Goal: Task Accomplishment & Management: Use online tool/utility

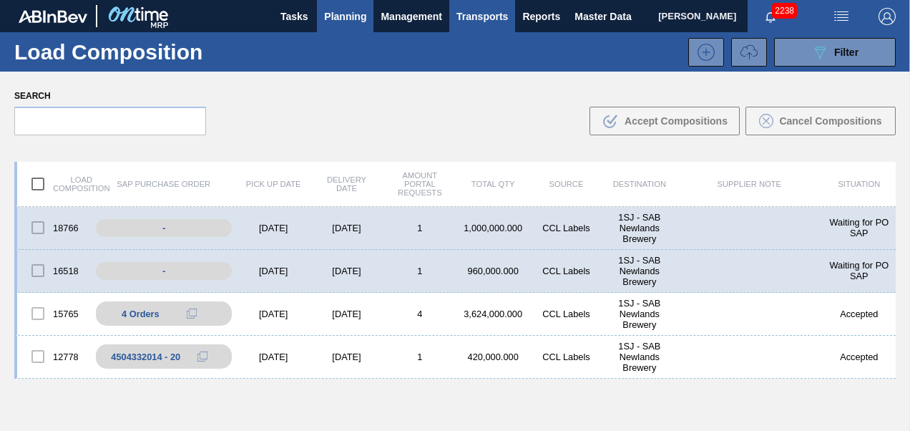
click at [333, 26] on button "Planning" at bounding box center [345, 16] width 57 height 32
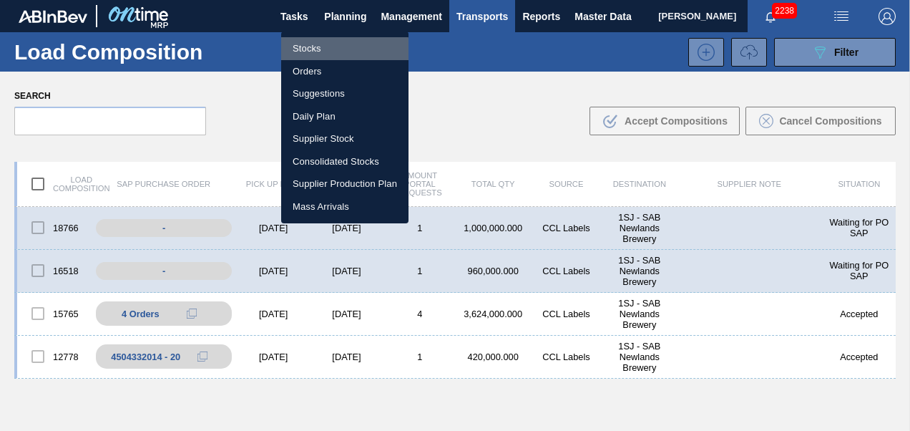
click at [314, 50] on li "Stocks" at bounding box center [344, 48] width 127 height 23
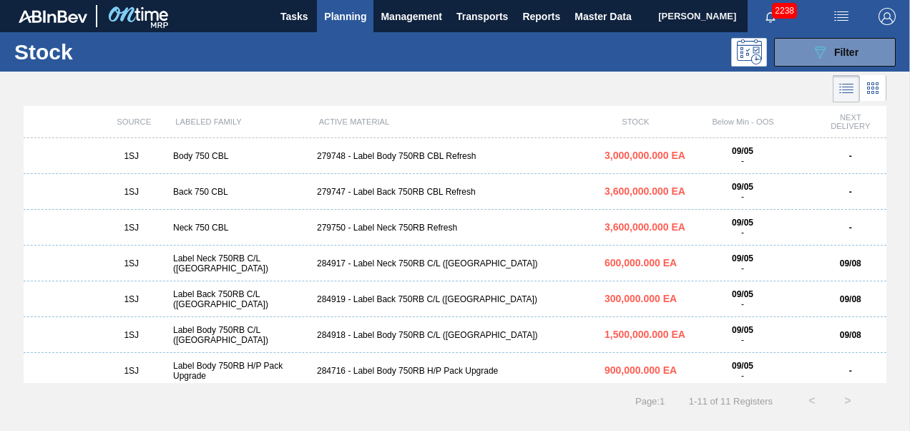
click at [384, 201] on div "1SJ Back 750 CBL 279747 - Label Back 750RB CBL Refresh 3,600,000.000 EA 09/05 -…" at bounding box center [455, 192] width 863 height 36
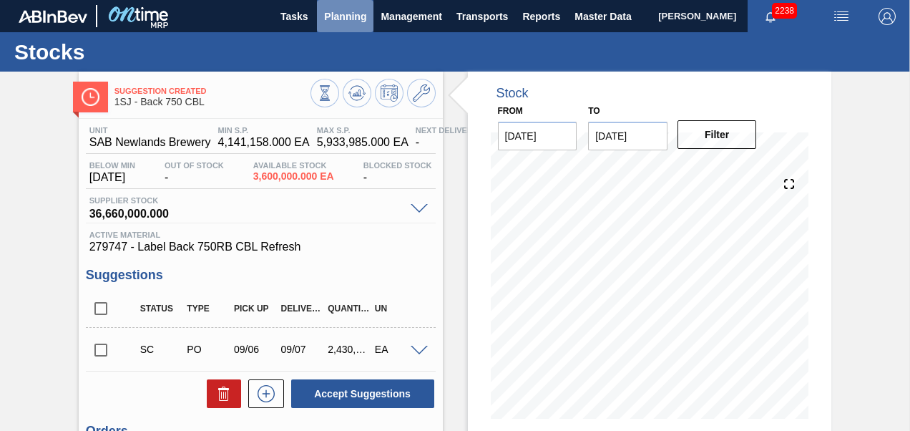
click at [339, 8] on span "Planning" at bounding box center [345, 16] width 42 height 17
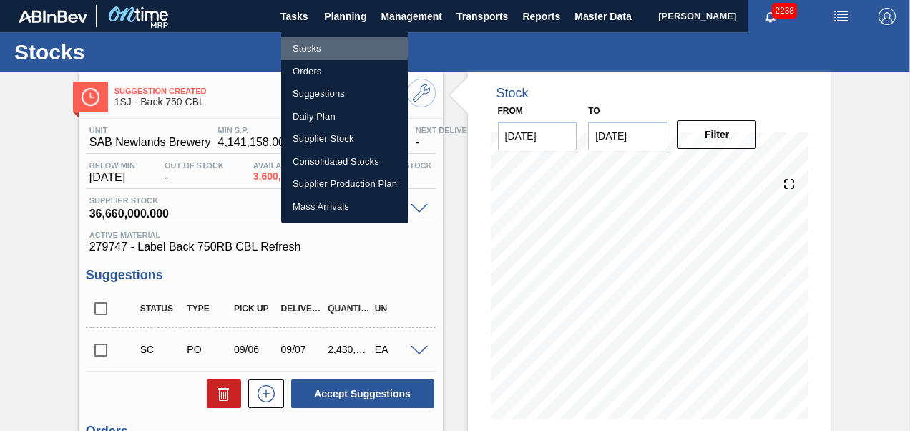
click at [300, 50] on li "Stocks" at bounding box center [344, 48] width 127 height 23
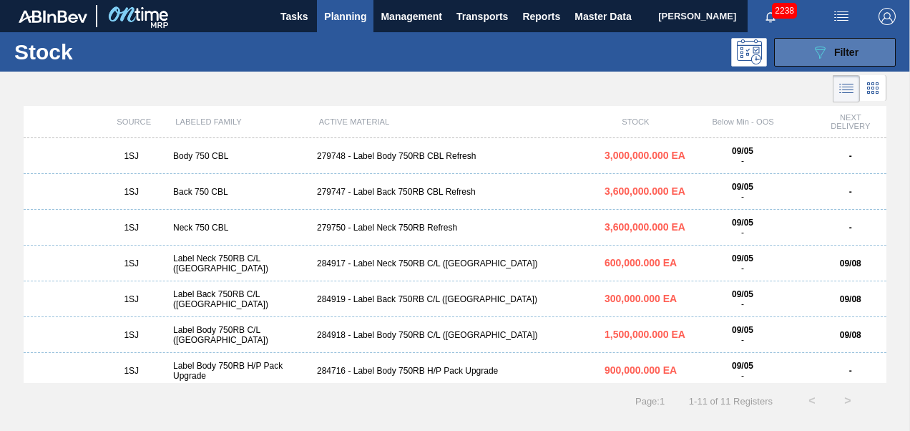
click at [857, 49] on span "Filter" at bounding box center [846, 51] width 24 height 11
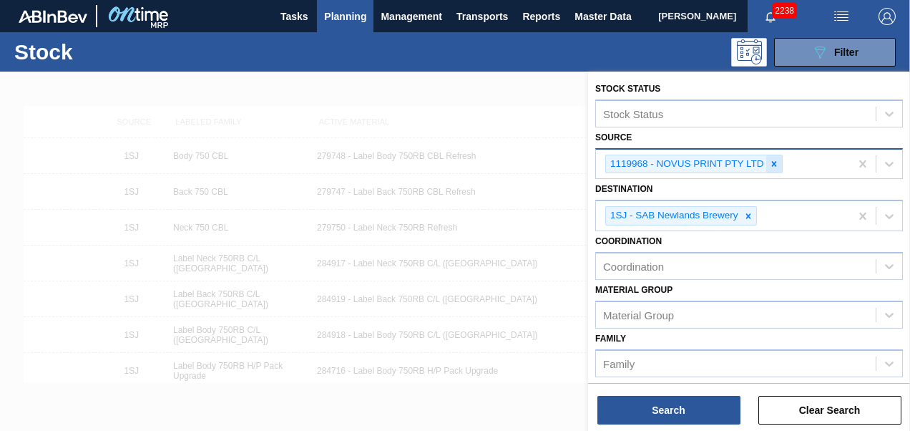
click at [769, 156] on div at bounding box center [774, 164] width 16 height 18
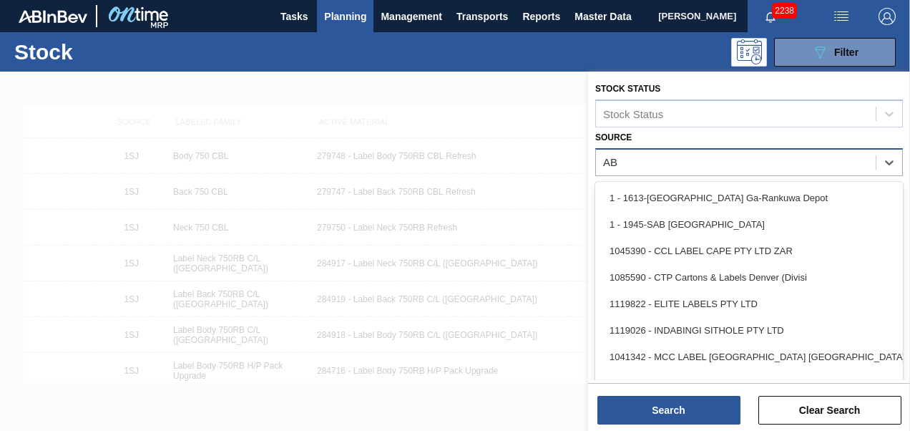
type input "A"
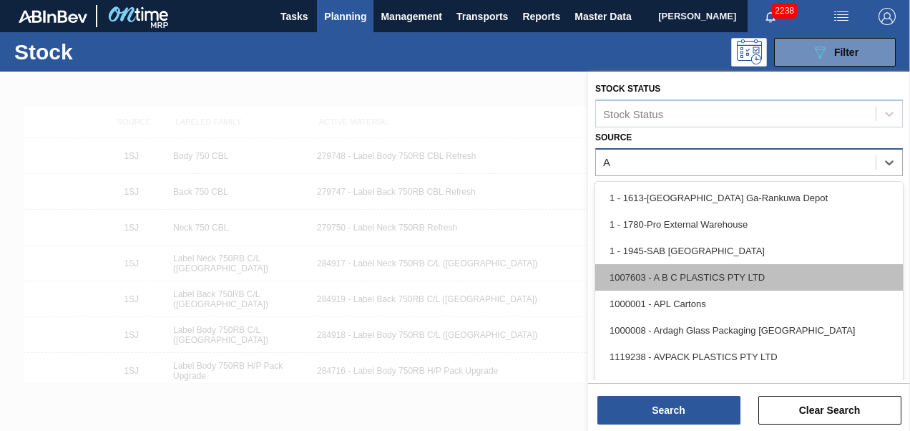
click at [694, 267] on div "1007603 - A B C PLASTICS PTY LTD" at bounding box center [749, 277] width 308 height 26
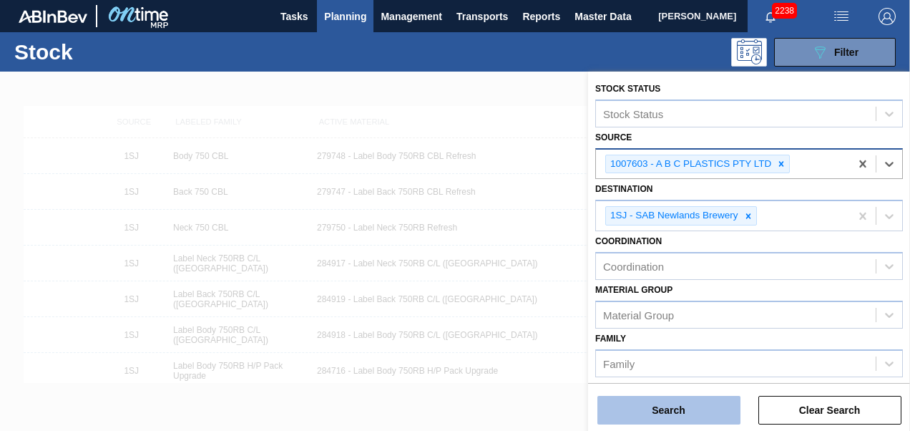
click at [665, 402] on button "Search" at bounding box center [668, 410] width 143 height 29
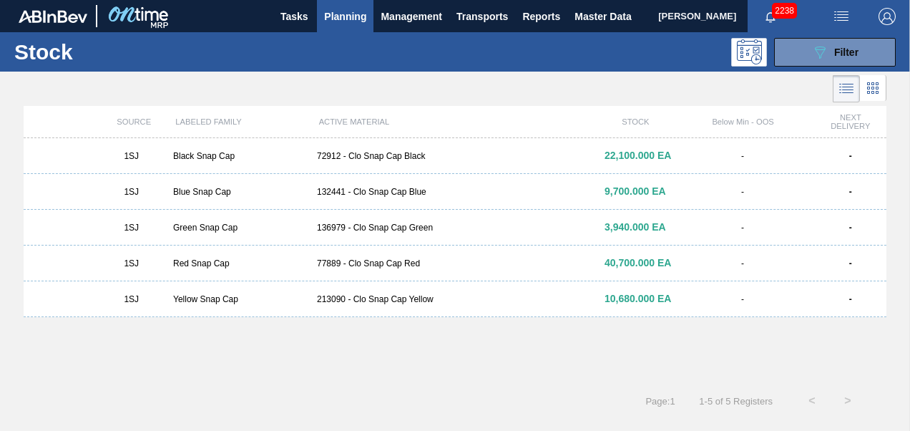
click at [367, 227] on div "136979 - Clo Snap Cap Green" at bounding box center [455, 227] width 288 height 10
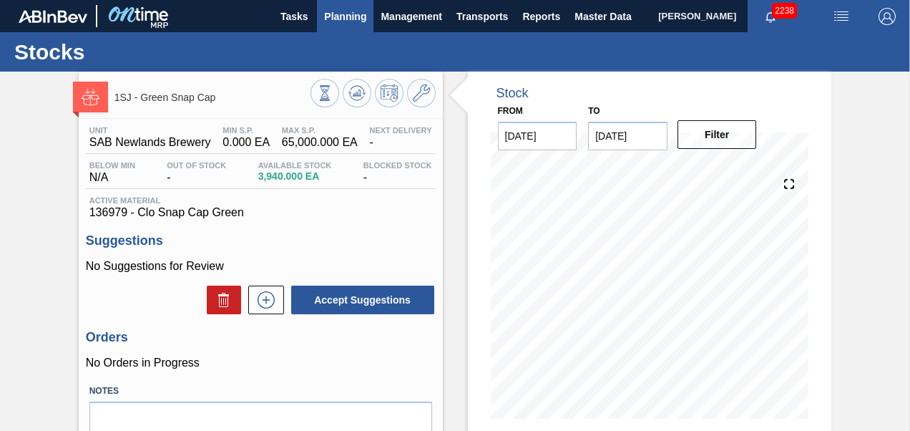
click at [335, 26] on button "Planning" at bounding box center [345, 16] width 57 height 32
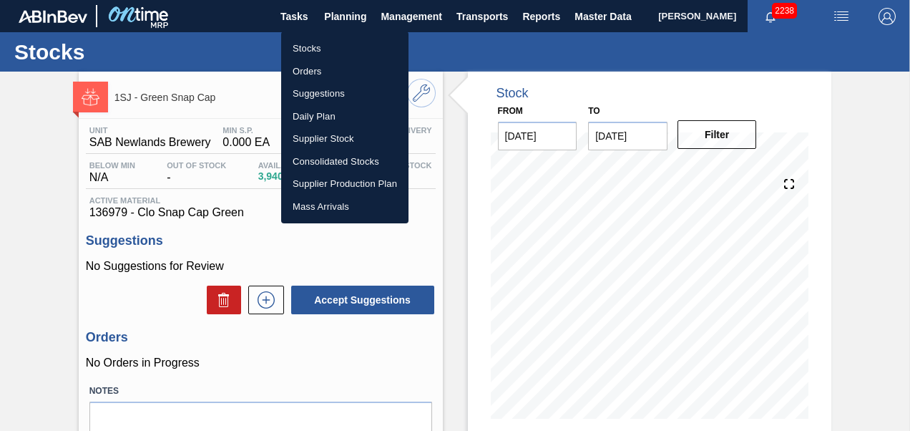
click at [256, 252] on div at bounding box center [455, 215] width 910 height 431
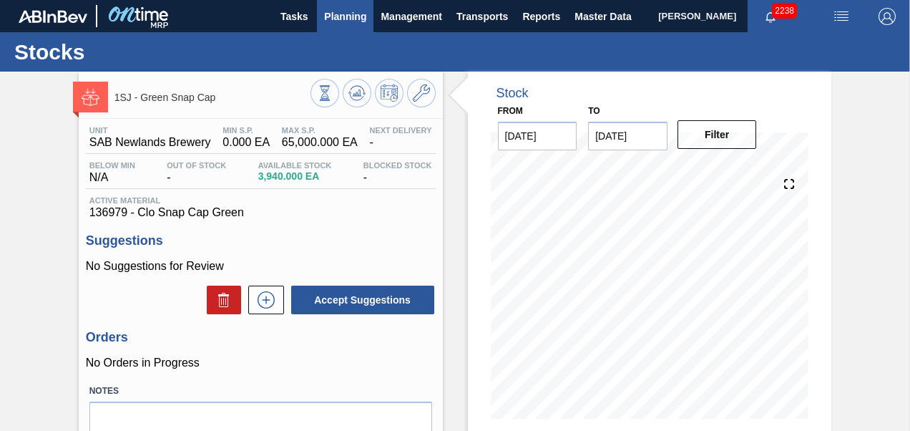
click at [330, 8] on span "Planning" at bounding box center [345, 16] width 42 height 17
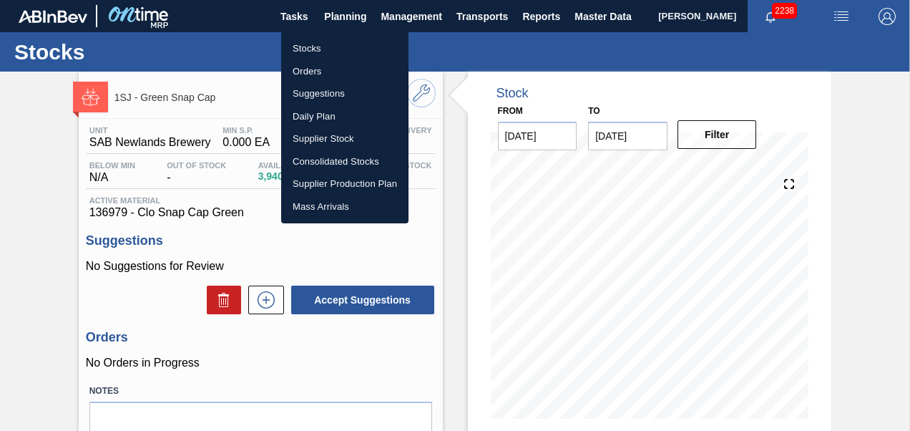
click at [303, 49] on li "Stocks" at bounding box center [344, 48] width 127 height 23
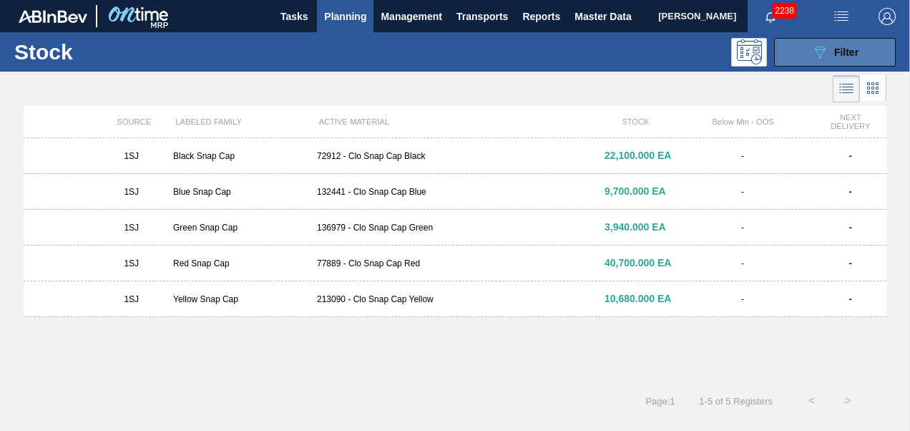
click at [815, 49] on icon "089F7B8B-B2A5-4AFE-B5C0-19BA573D28AC" at bounding box center [819, 52] width 17 height 17
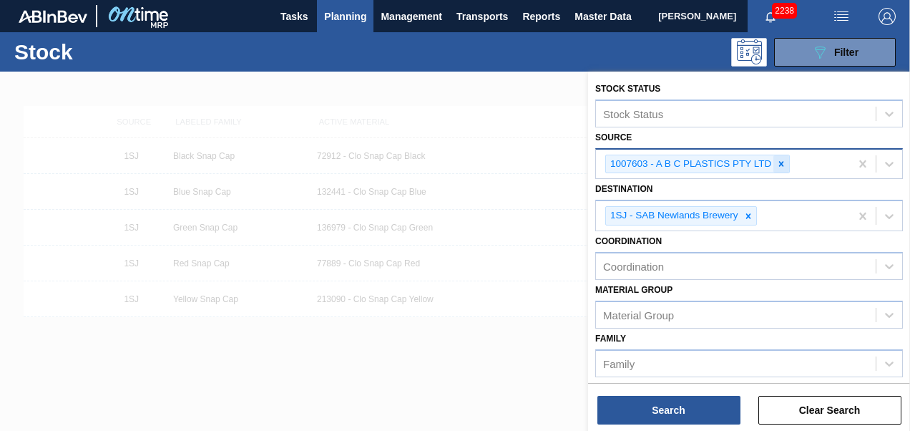
click at [780, 161] on icon at bounding box center [781, 163] width 5 height 5
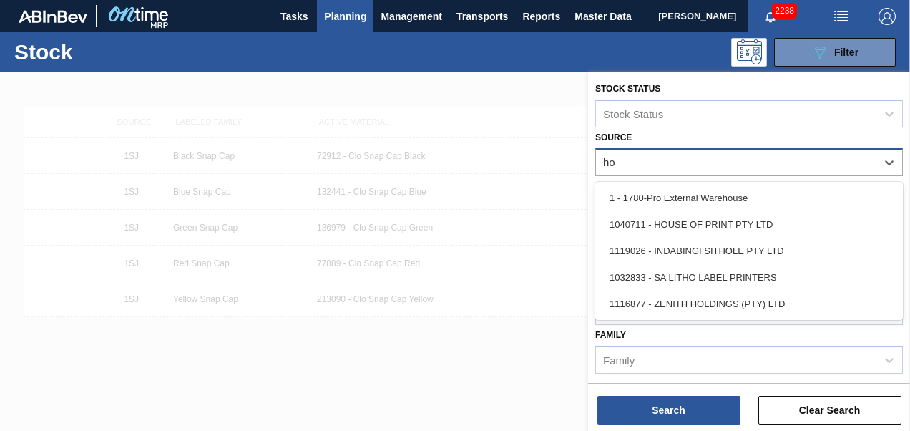
type input "hou"
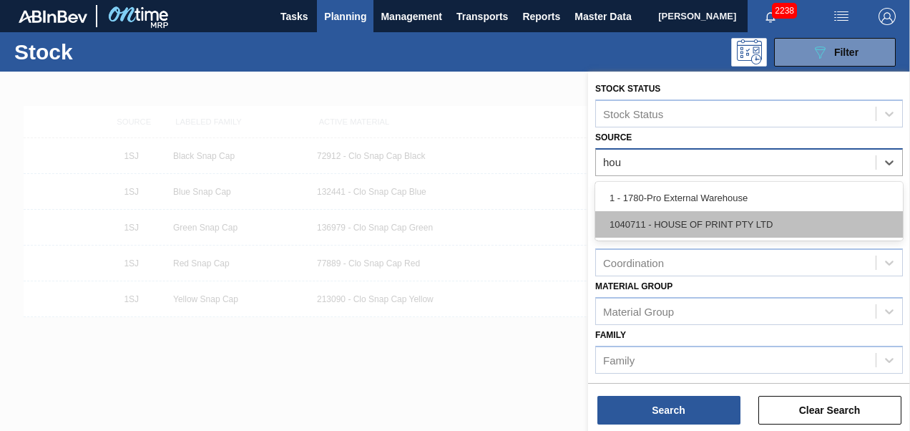
click at [690, 222] on div "1040711 - HOUSE OF PRINT PTY LTD" at bounding box center [749, 224] width 308 height 26
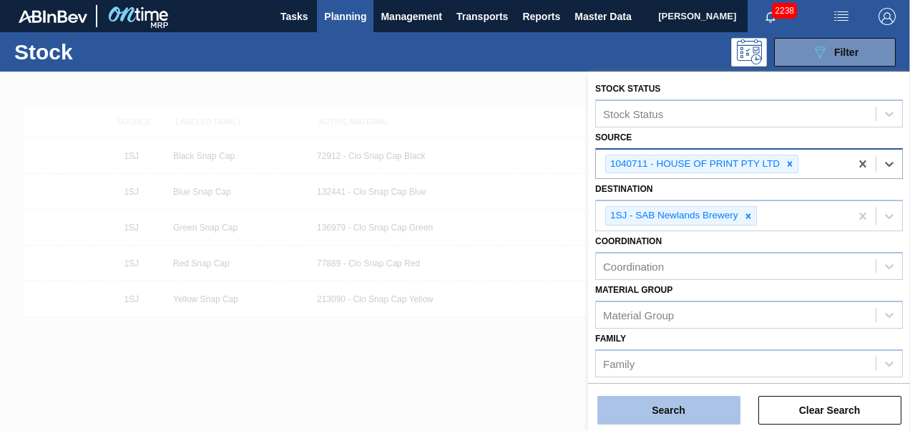
click at [656, 398] on button "Search" at bounding box center [668, 410] width 143 height 29
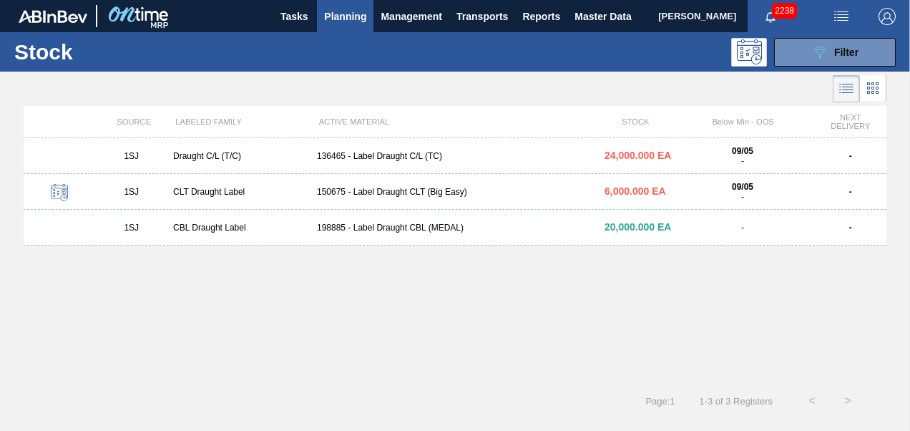
click at [400, 186] on div "1SJ CLT Draught Label 150675 - Label Draught CLT (Big Easy) 6,000.000 EA 09/05 …" at bounding box center [455, 192] width 863 height 36
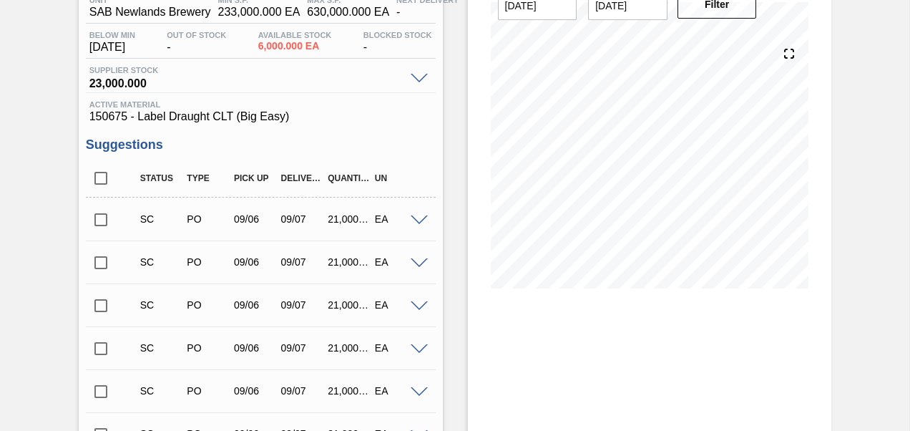
scroll to position [143, 0]
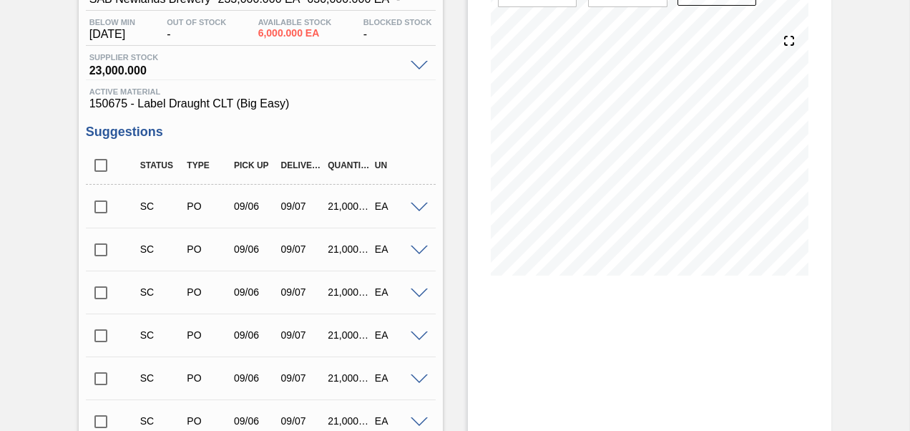
click at [96, 213] on input "checkbox" at bounding box center [101, 207] width 30 height 30
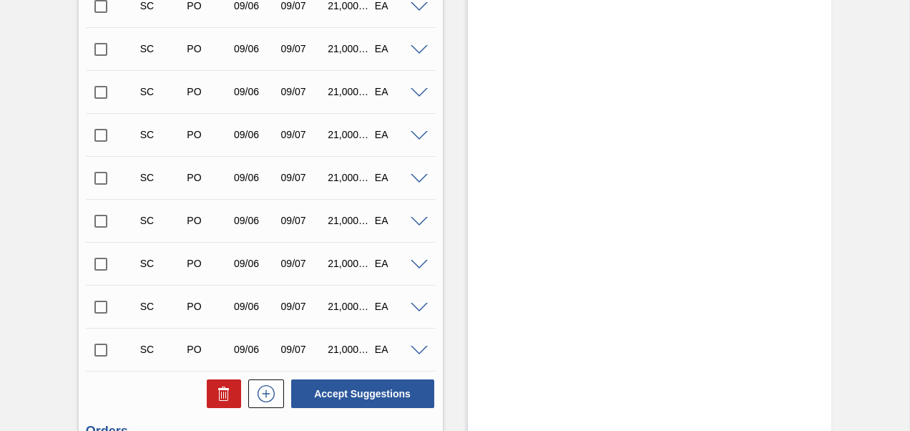
scroll to position [1021, 0]
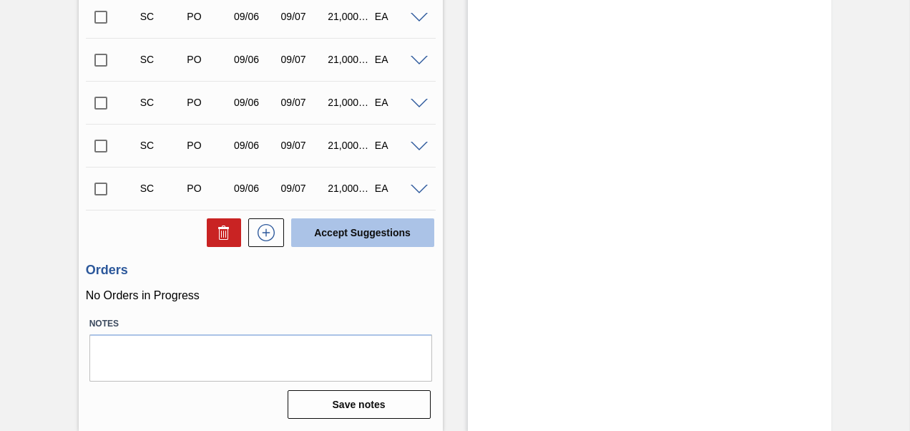
click at [351, 242] on button "Accept Suggestions" at bounding box center [362, 232] width 143 height 29
checkbox input "false"
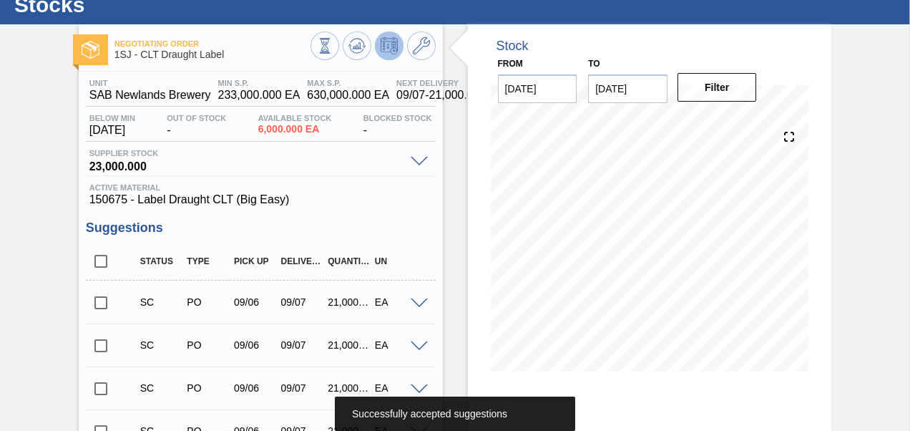
scroll to position [0, 0]
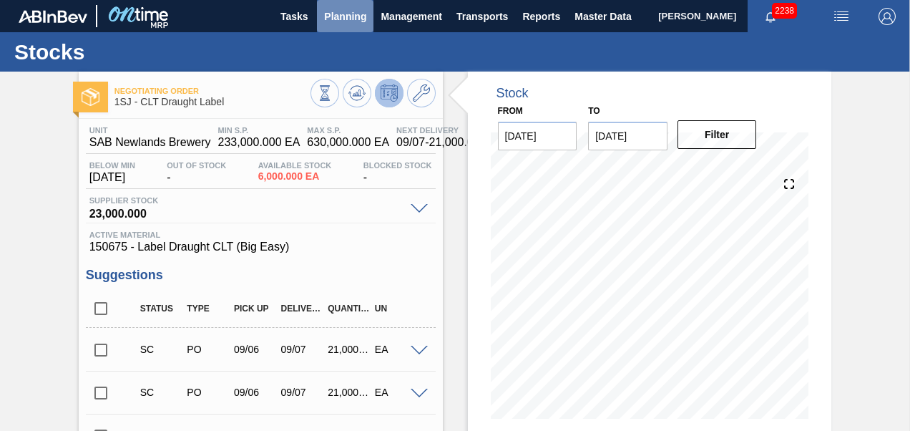
click at [352, 16] on span "Planning" at bounding box center [345, 16] width 42 height 17
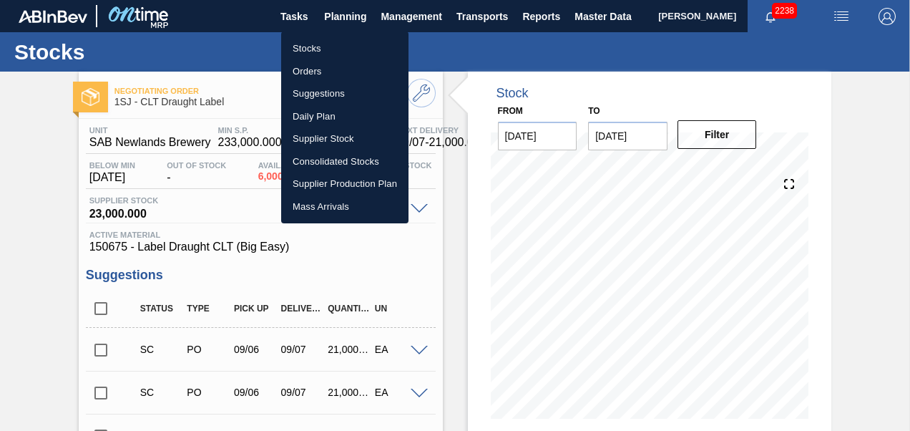
click at [315, 65] on li "Orders" at bounding box center [344, 71] width 127 height 23
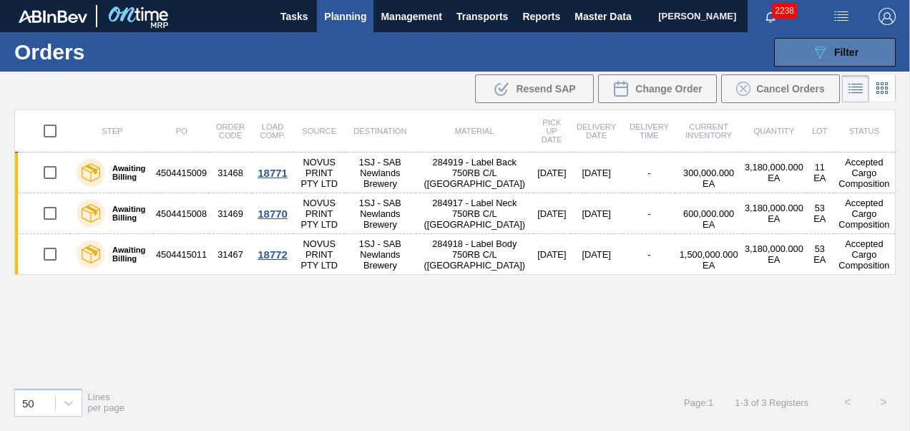
click at [799, 52] on button "089F7B8B-B2A5-4AFE-B5C0-19BA573D28AC Filter" at bounding box center [835, 52] width 122 height 29
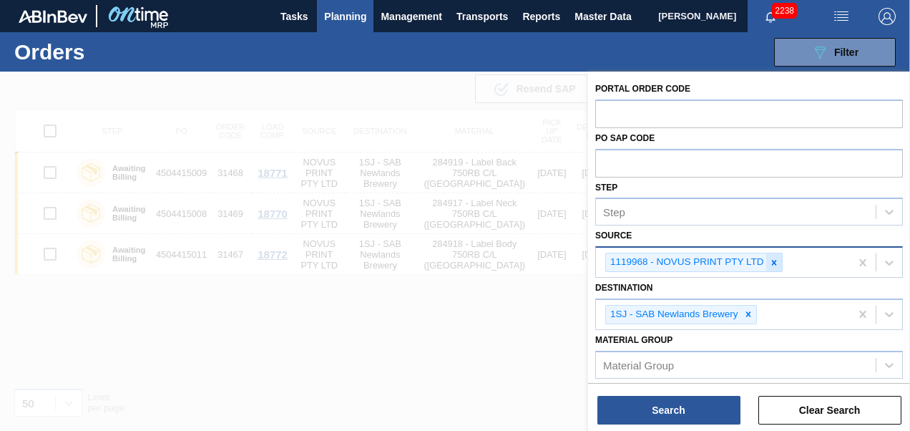
click at [771, 257] on icon at bounding box center [774, 262] width 10 height 10
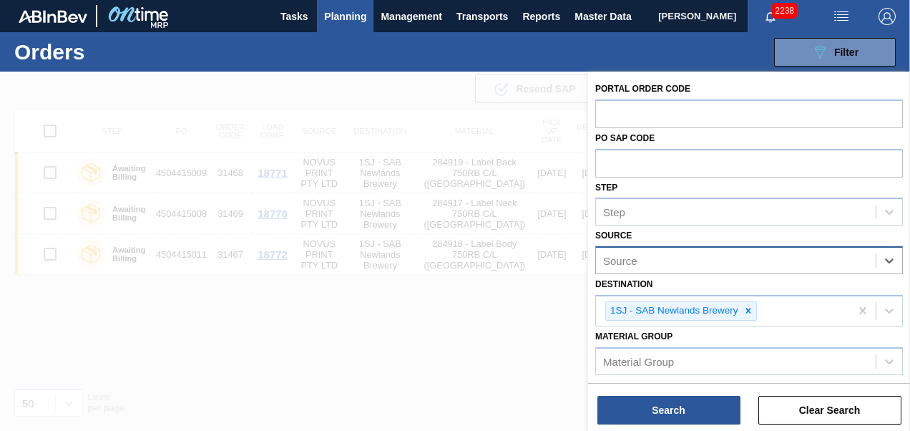
type input "n"
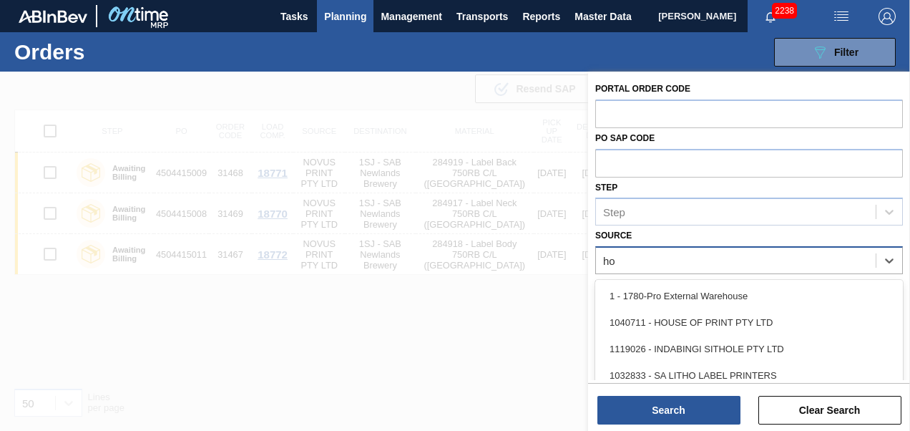
type input "hou"
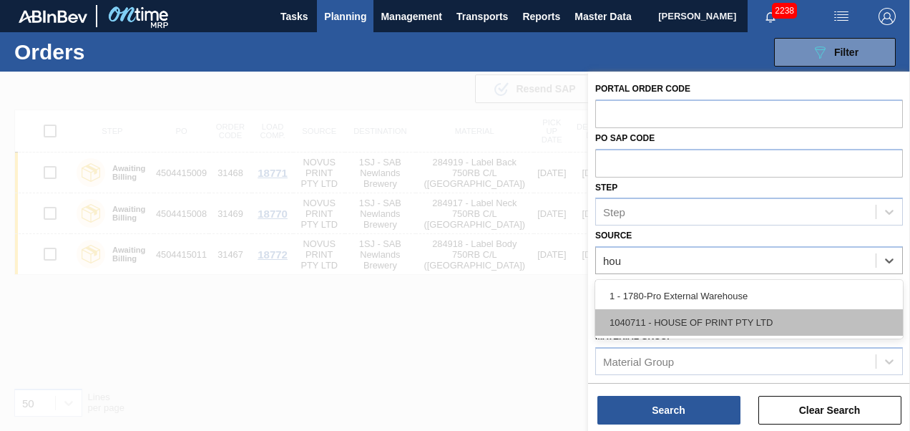
click at [722, 319] on div "1040711 - HOUSE OF PRINT PTY LTD" at bounding box center [749, 322] width 308 height 26
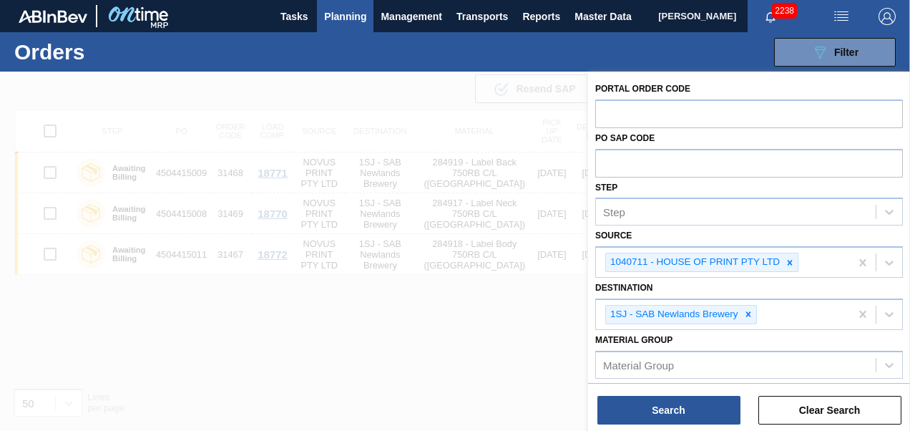
click at [679, 426] on div "Portal Order Code PO SAP Code Step Step Source 1040711 - HOUSE OF PRINT PTY LTD…" at bounding box center [749, 253] width 322 height 362
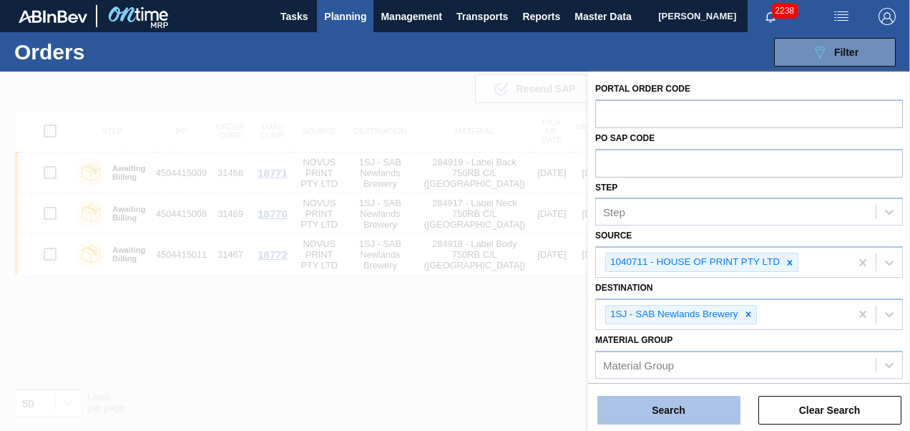
click at [624, 401] on button "Search" at bounding box center [668, 410] width 143 height 29
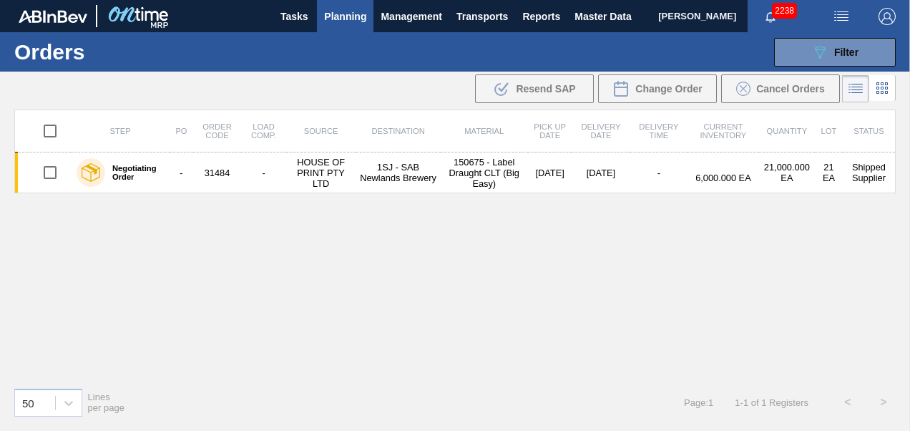
click at [348, 17] on span "Planning" at bounding box center [345, 16] width 42 height 17
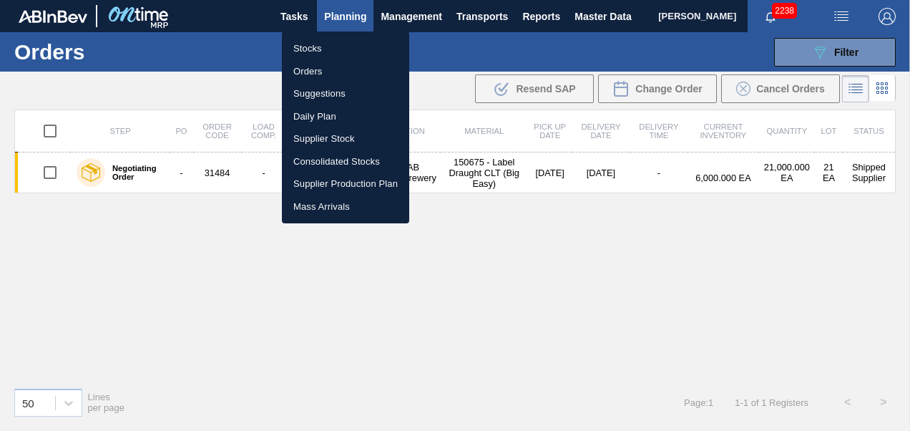
click at [315, 49] on li "Stocks" at bounding box center [345, 48] width 127 height 23
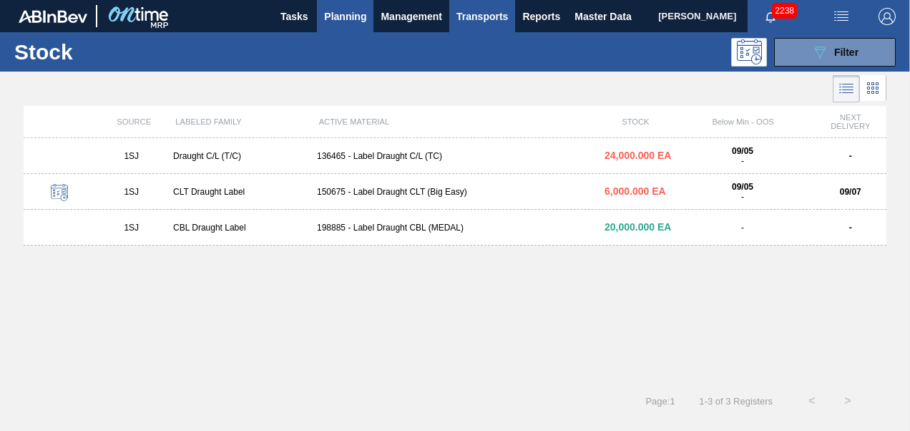
click at [511, 22] on button "Transports" at bounding box center [482, 16] width 66 height 32
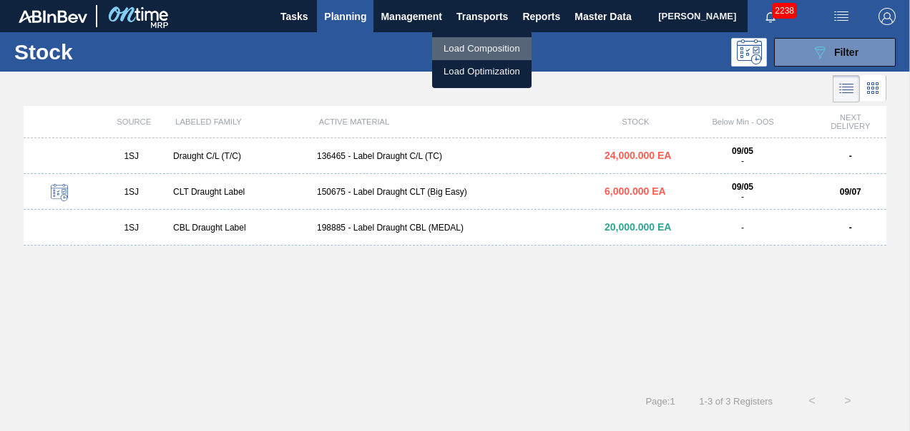
click at [480, 44] on li "Load Composition" at bounding box center [481, 48] width 99 height 23
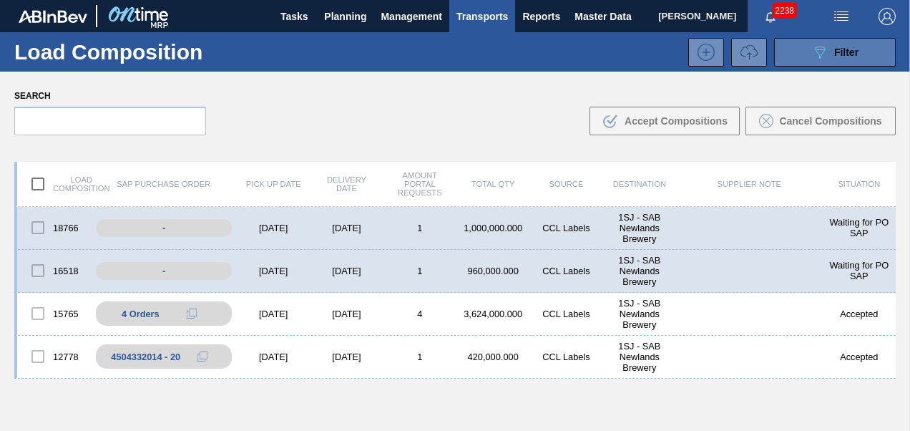
click at [792, 62] on button "089F7B8B-B2A5-4AFE-B5C0-19BA573D28AC Filter" at bounding box center [835, 52] width 122 height 29
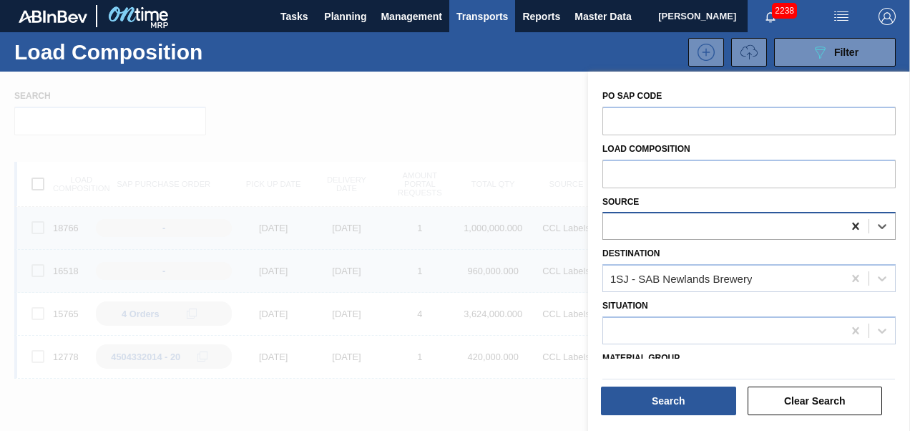
click at [854, 226] on icon at bounding box center [855, 225] width 6 height 7
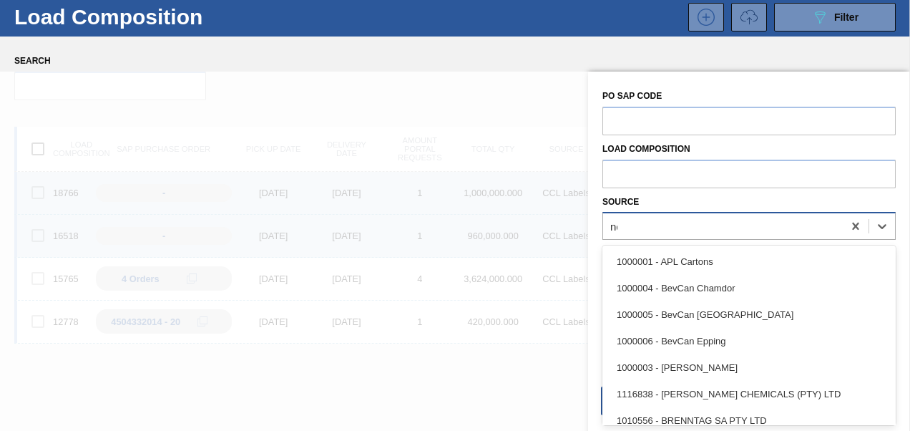
scroll to position [35, 0]
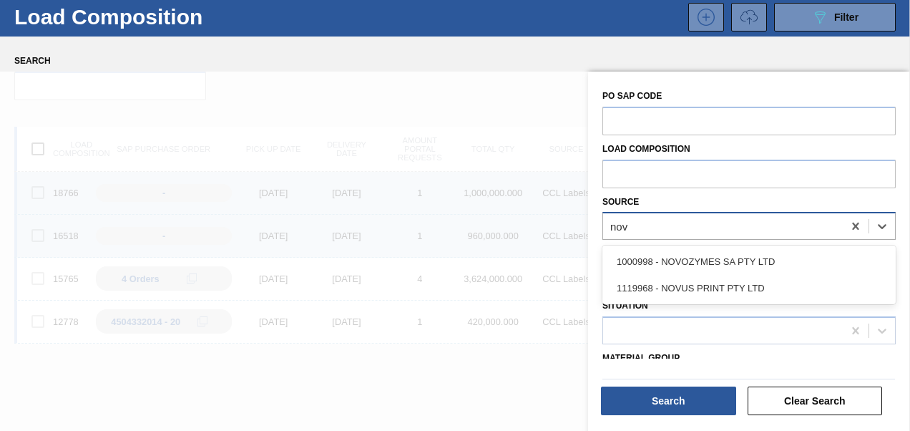
type input "novu"
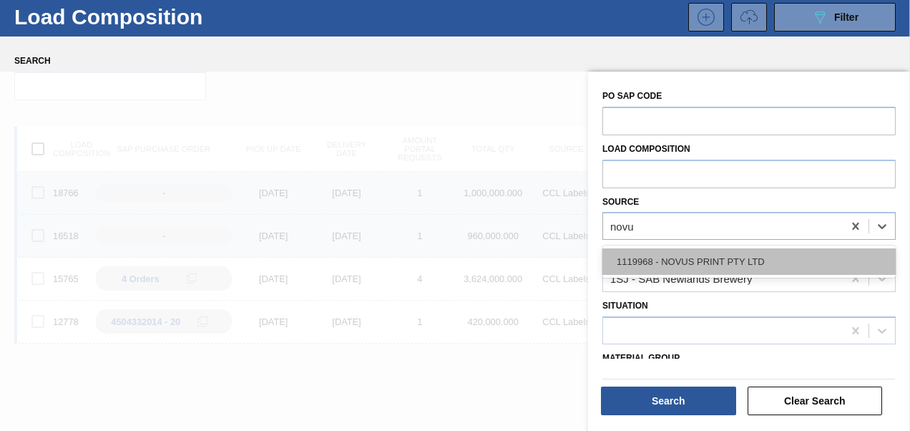
click at [721, 258] on div "1119968 - NOVUS PRINT PTY LTD" at bounding box center [748, 261] width 293 height 26
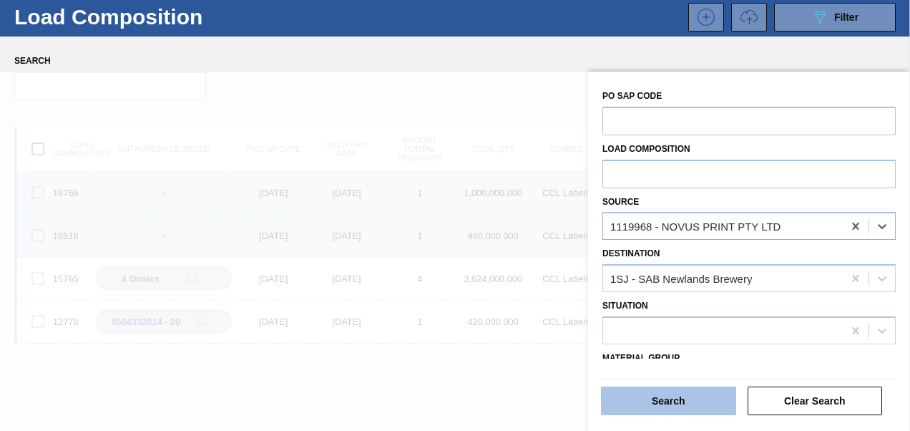
click at [653, 403] on button "Search" at bounding box center [668, 400] width 135 height 29
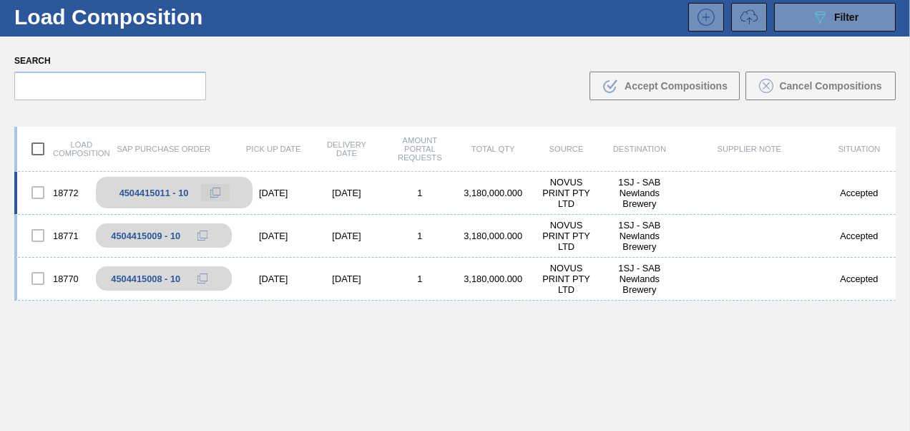
click at [217, 192] on icon at bounding box center [215, 192] width 10 height 10
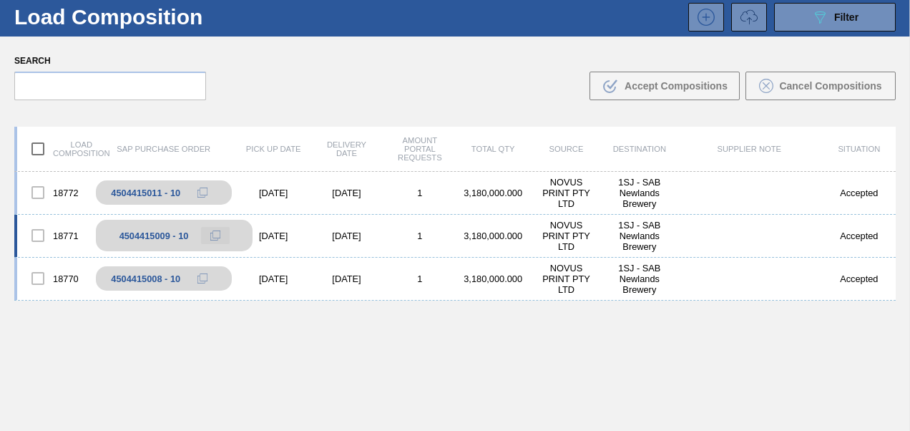
click at [219, 233] on icon at bounding box center [215, 235] width 10 height 10
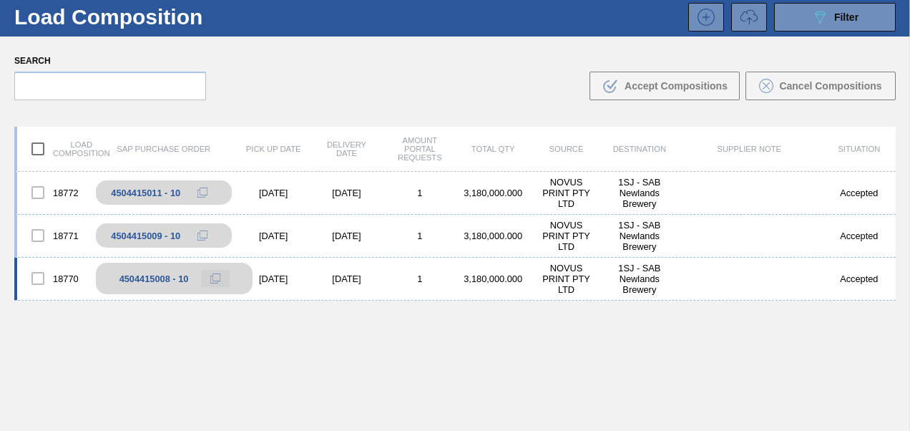
click at [215, 280] on icon at bounding box center [215, 278] width 10 height 10
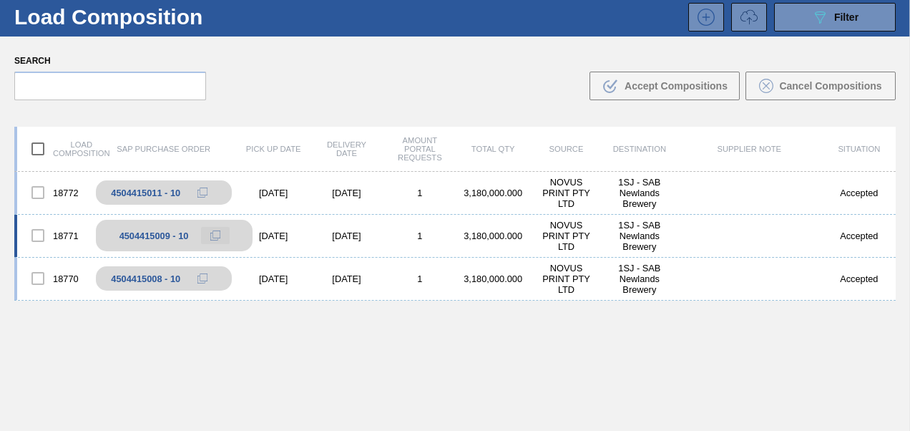
click at [214, 231] on icon at bounding box center [215, 235] width 10 height 10
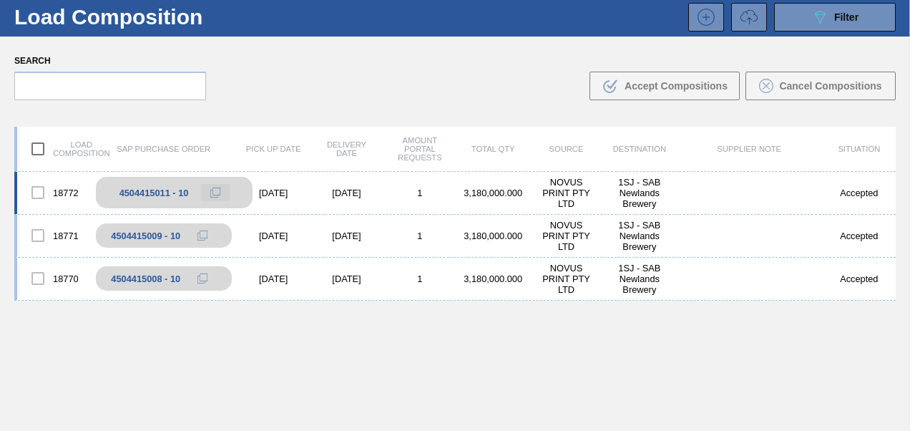
click at [207, 195] on button at bounding box center [215, 192] width 29 height 17
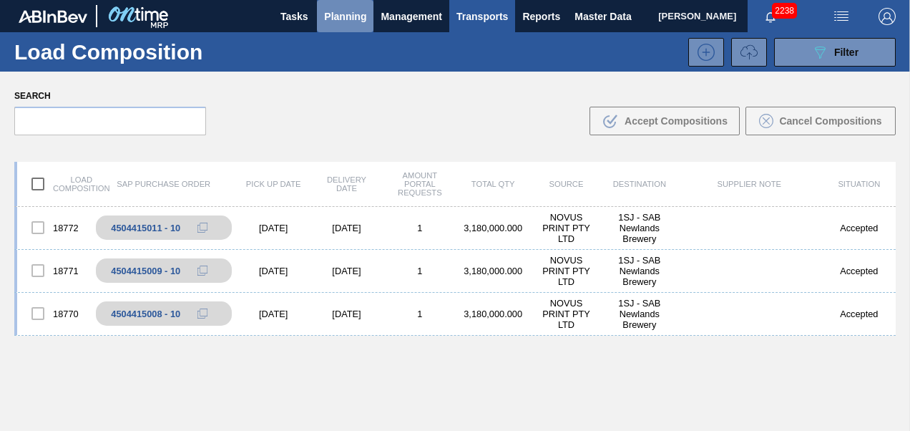
click at [333, 19] on span "Planning" at bounding box center [345, 16] width 42 height 17
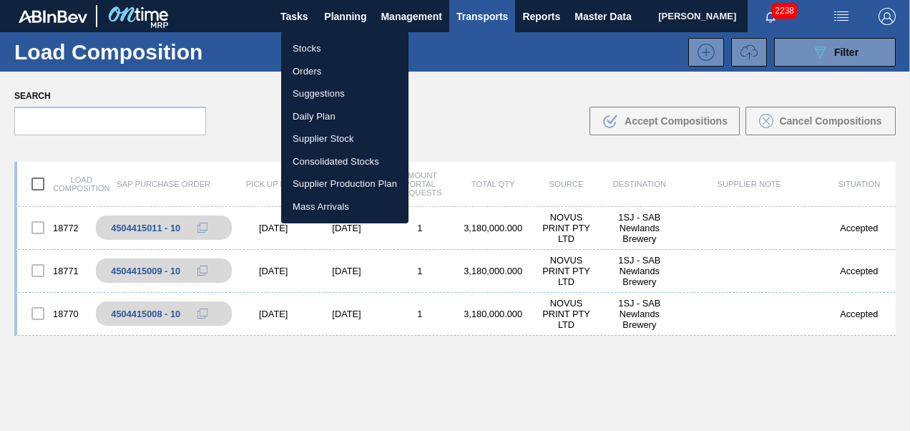
drag, startPoint x: 307, startPoint y: 50, endPoint x: 323, endPoint y: 55, distance: 17.2
click at [307, 50] on li "Stocks" at bounding box center [344, 48] width 127 height 23
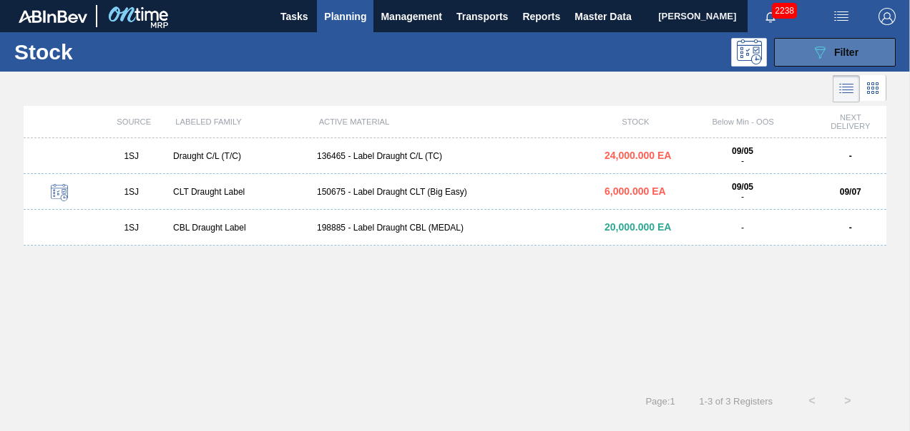
click at [815, 52] on icon "089F7B8B-B2A5-4AFE-B5C0-19BA573D28AC" at bounding box center [819, 52] width 17 height 17
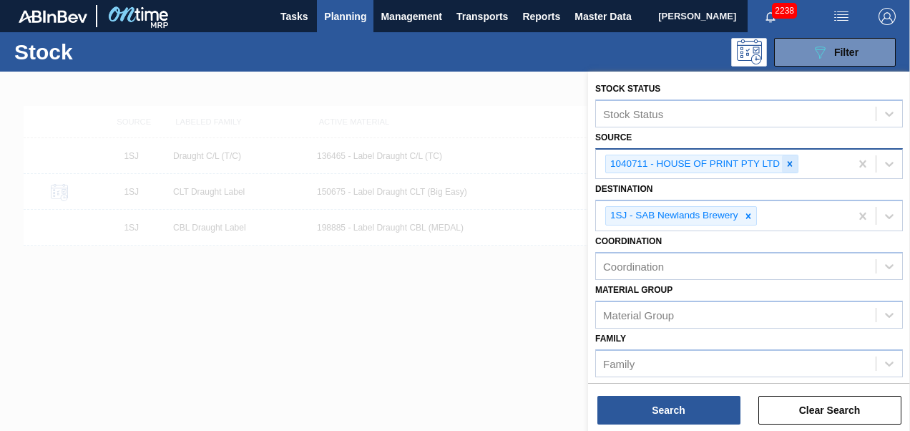
click at [789, 163] on icon at bounding box center [789, 163] width 5 height 5
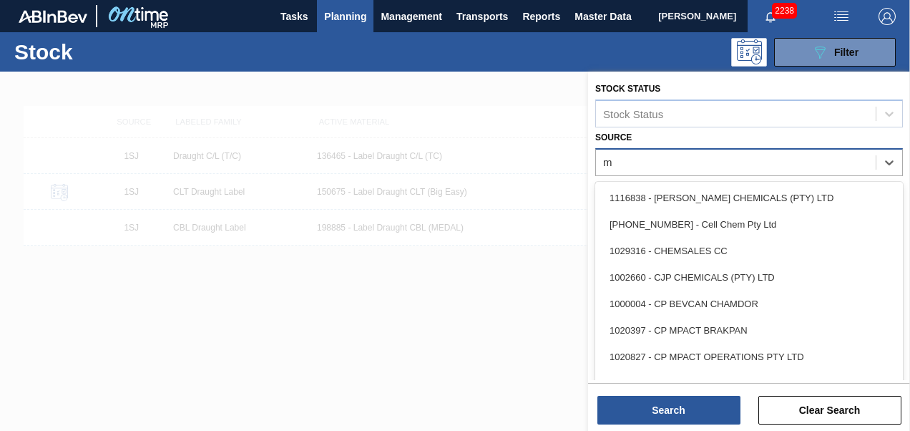
type input "mp"
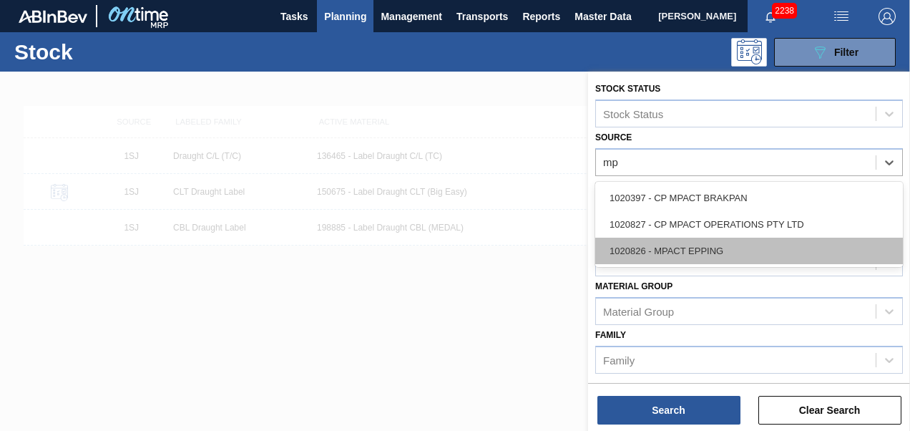
click at [699, 255] on div "1020826 - MPACT EPPING" at bounding box center [749, 250] width 308 height 26
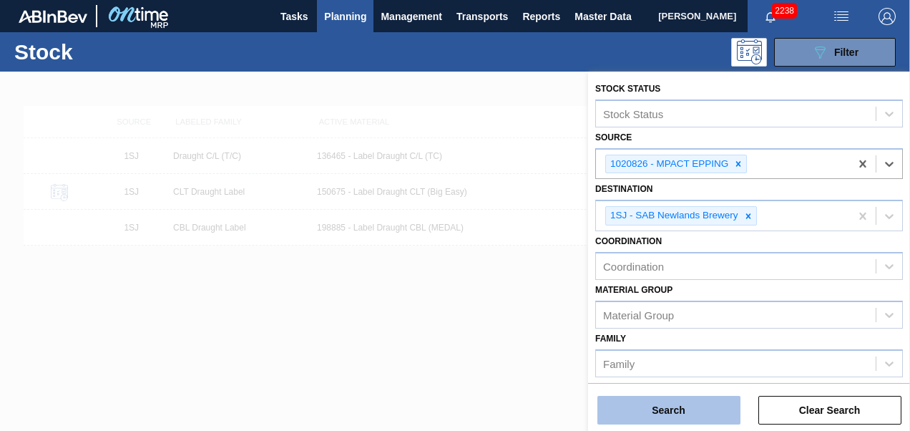
click at [688, 401] on button "Search" at bounding box center [668, 410] width 143 height 29
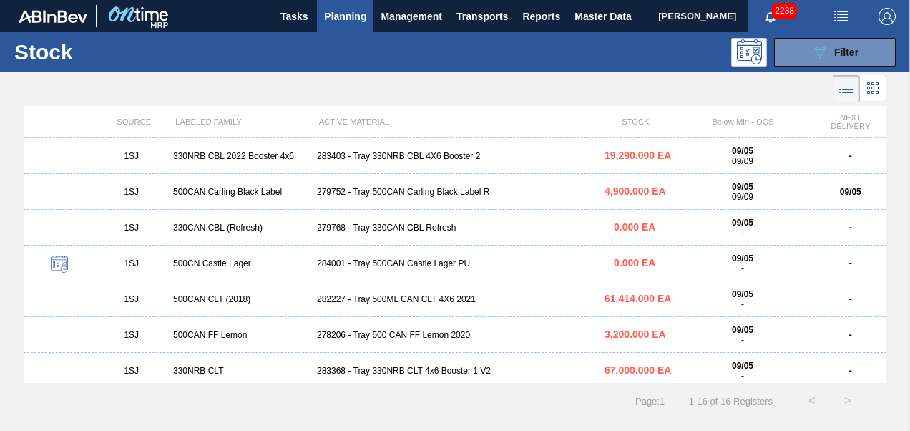
click at [329, 153] on div "283403 - Tray 330NRB CBL 4X6 Booster 2" at bounding box center [455, 156] width 288 height 10
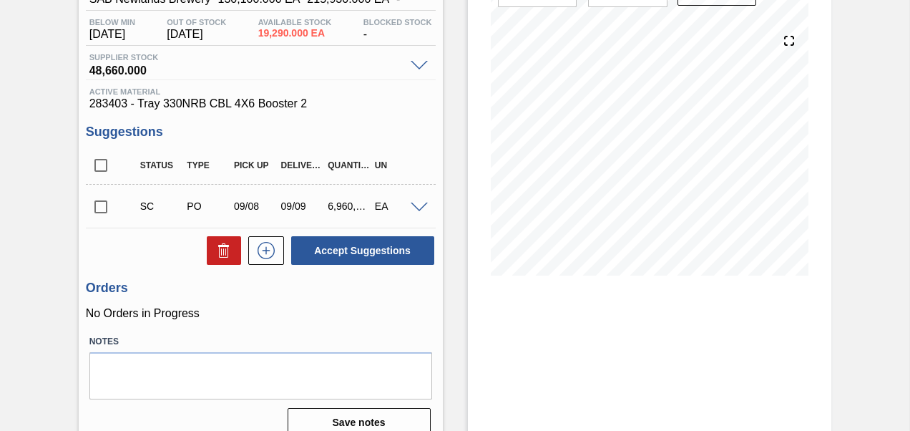
scroll to position [185, 0]
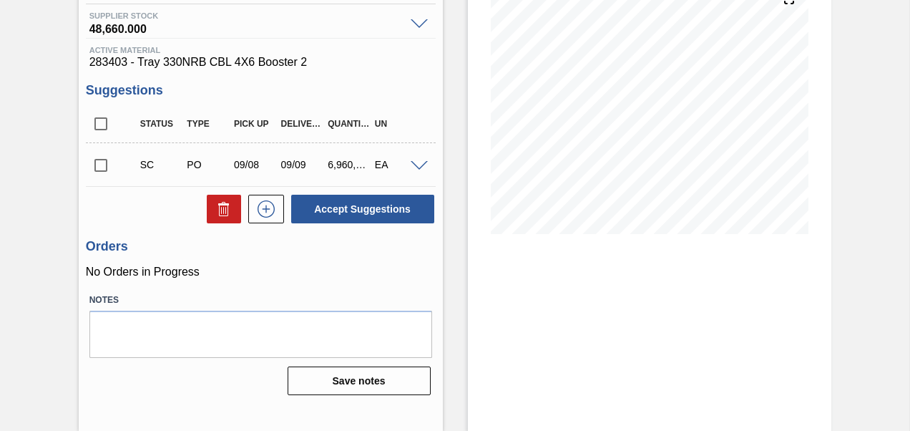
click at [416, 167] on span at bounding box center [419, 166] width 17 height 11
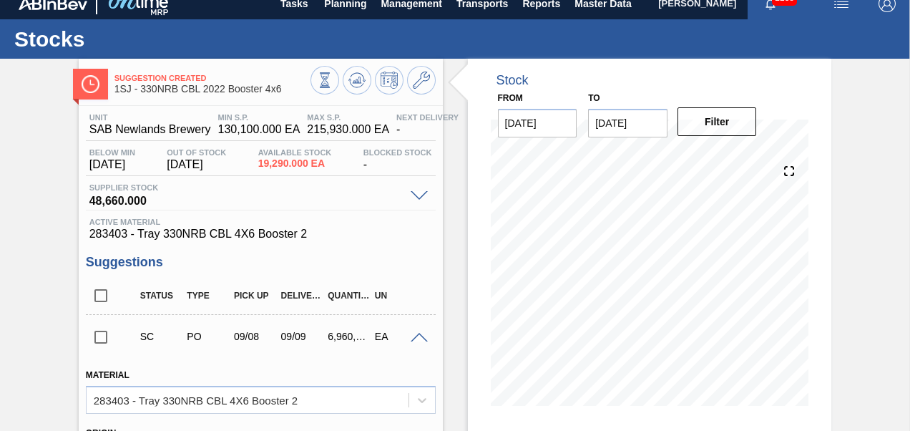
scroll to position [0, 0]
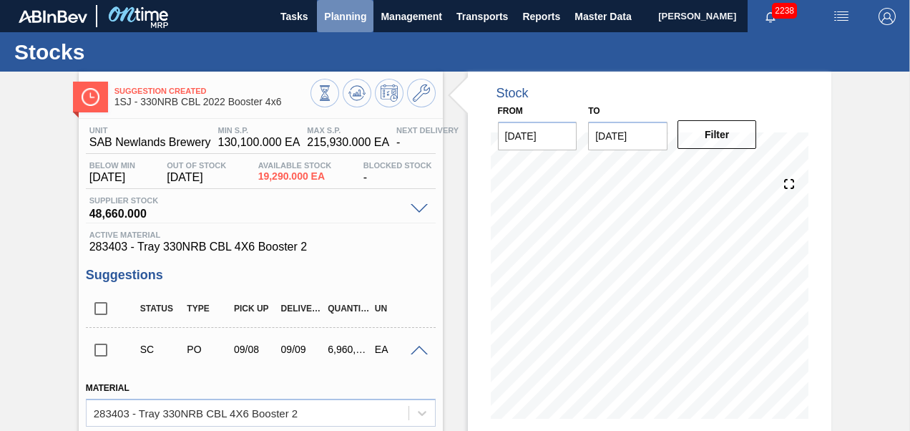
click at [348, 13] on span "Planning" at bounding box center [345, 16] width 42 height 17
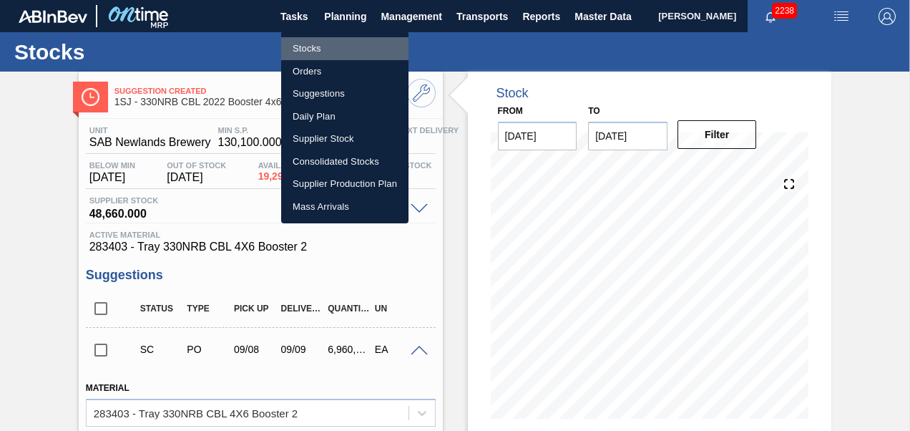
click at [320, 47] on li "Stocks" at bounding box center [344, 48] width 127 height 23
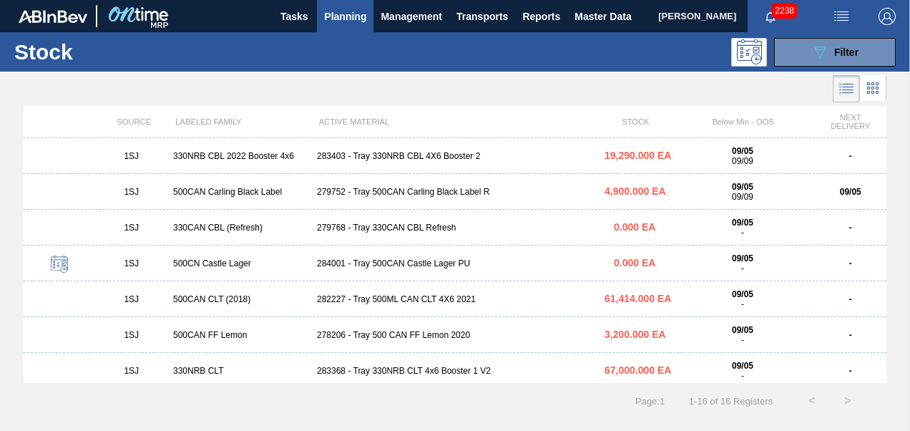
click at [383, 193] on div "279752 - Tray 500CAN Carling Black Label R" at bounding box center [455, 192] width 288 height 10
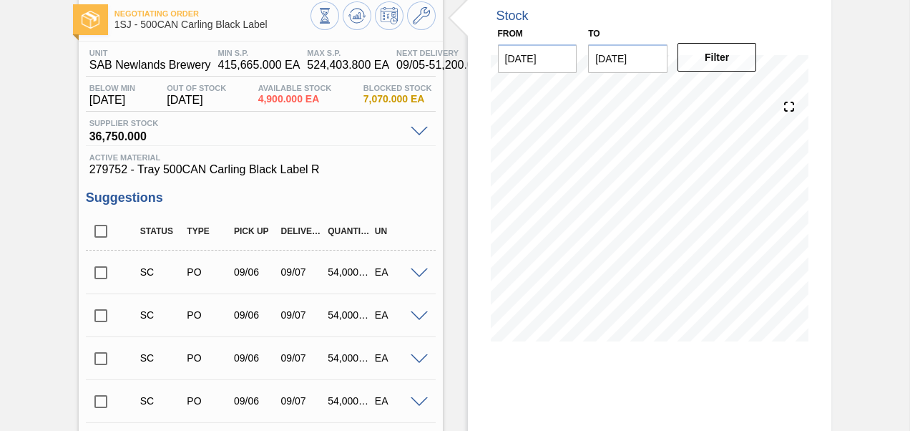
scroll to position [72, 0]
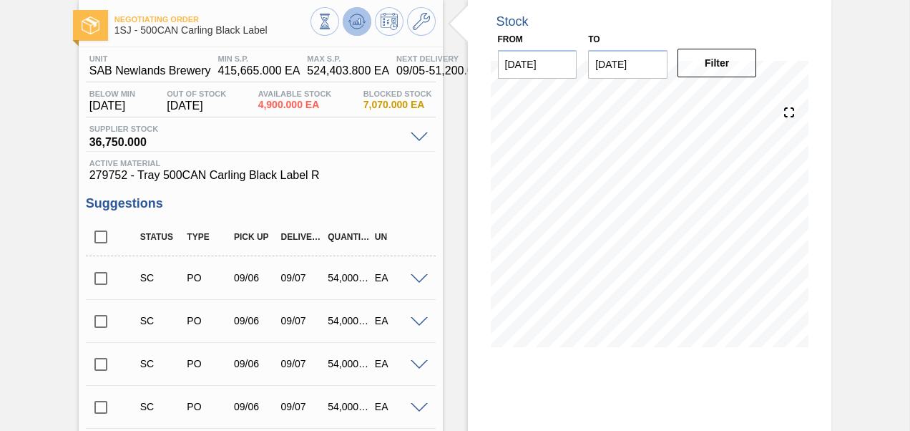
click at [363, 24] on icon at bounding box center [356, 21] width 17 height 17
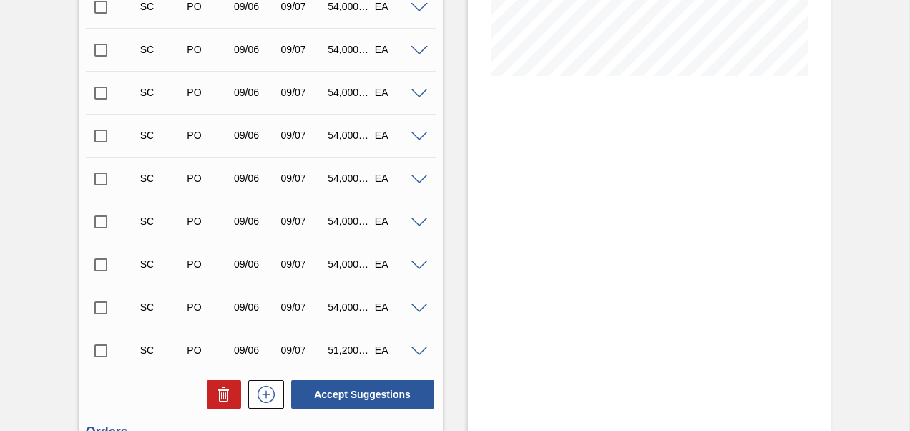
scroll to position [0, 0]
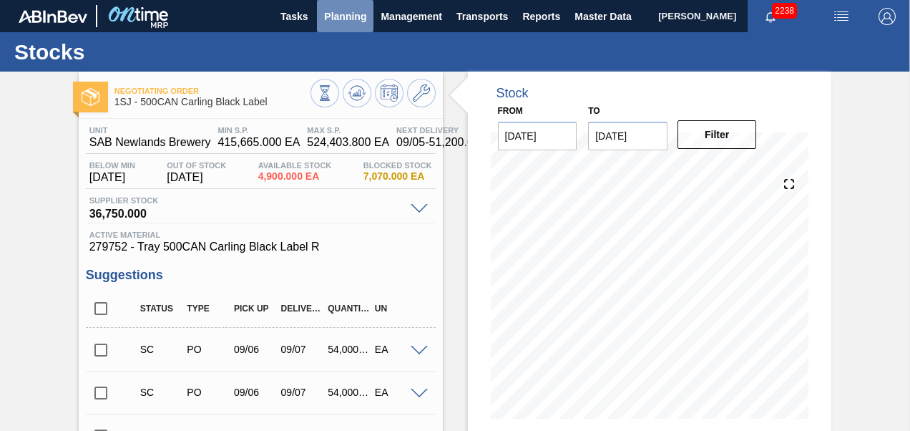
click at [346, 22] on span "Planning" at bounding box center [345, 16] width 42 height 17
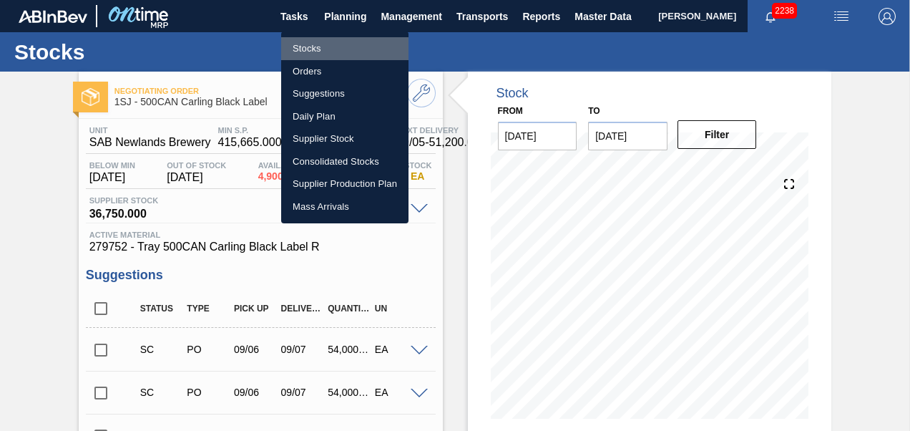
click at [313, 51] on li "Stocks" at bounding box center [344, 48] width 127 height 23
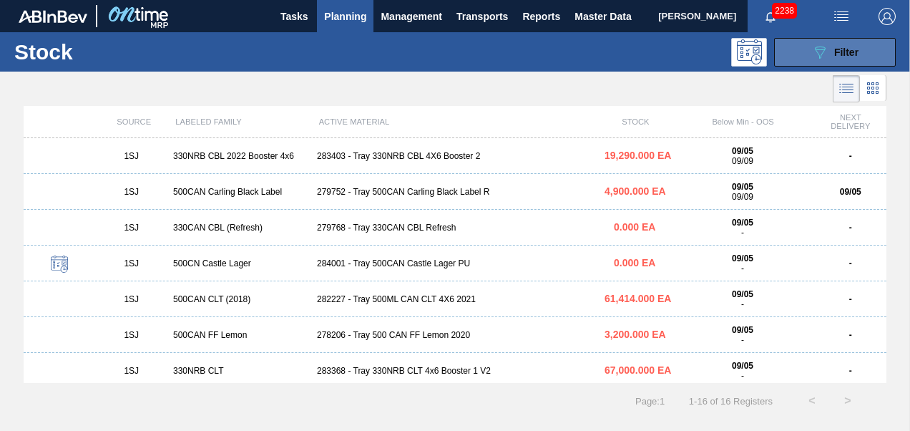
click at [812, 49] on icon "089F7B8B-B2A5-4AFE-B5C0-19BA573D28AC" at bounding box center [819, 52] width 17 height 17
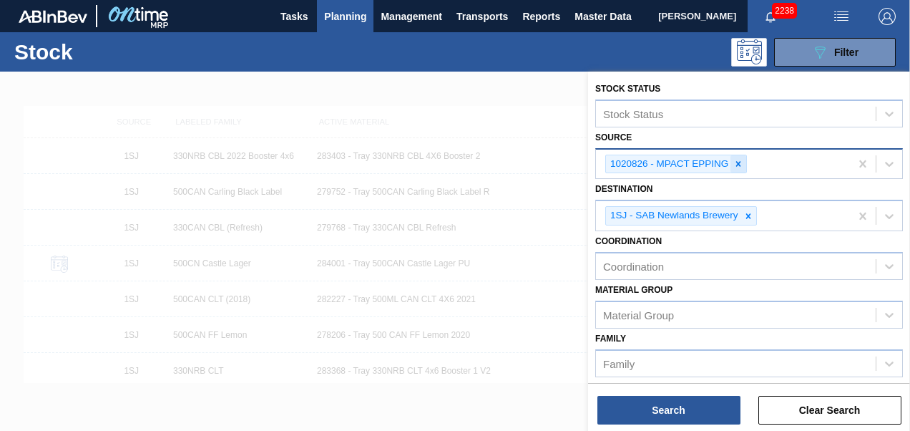
click at [740, 160] on icon at bounding box center [738, 164] width 10 height 10
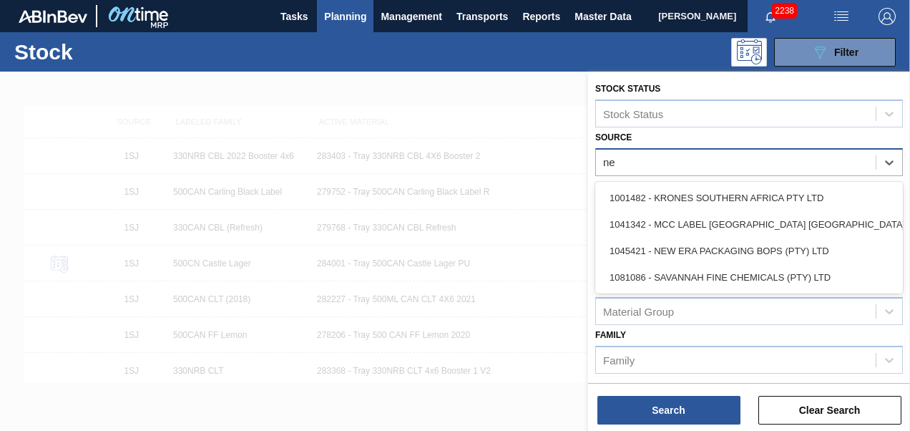
type input "new"
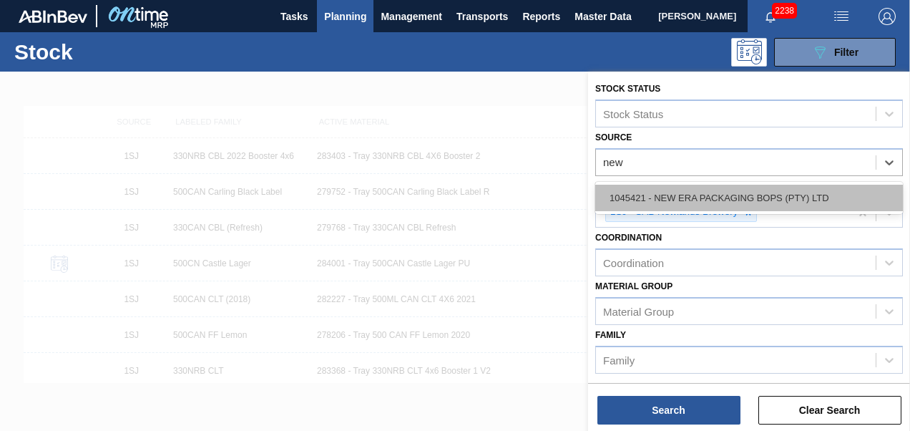
click at [730, 199] on div "1045421 - NEW ERA PACKAGING BOPS (PTY) LTD" at bounding box center [749, 198] width 308 height 26
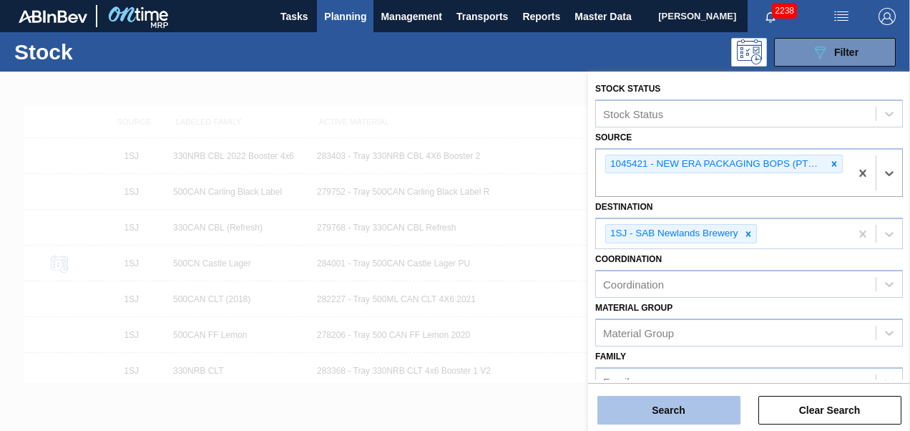
click at [678, 408] on button "Search" at bounding box center [668, 410] width 143 height 29
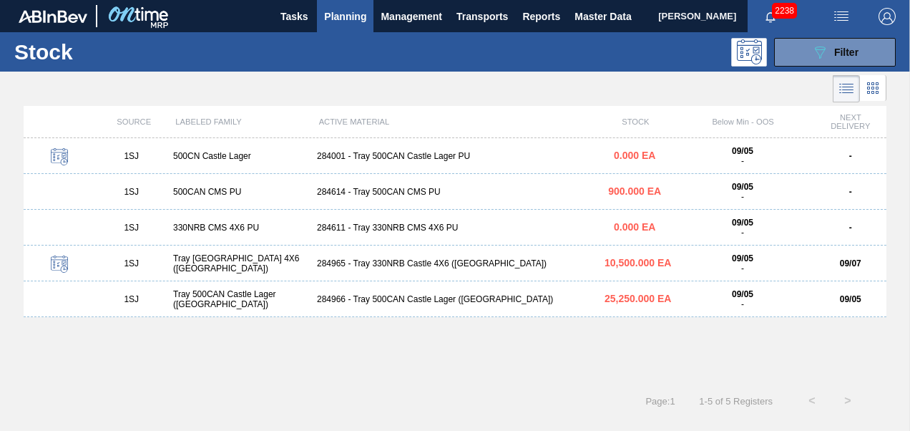
click at [390, 262] on div "284965 - Tray 330NRB Castle 4X6 ([GEOGRAPHIC_DATA])" at bounding box center [455, 263] width 288 height 10
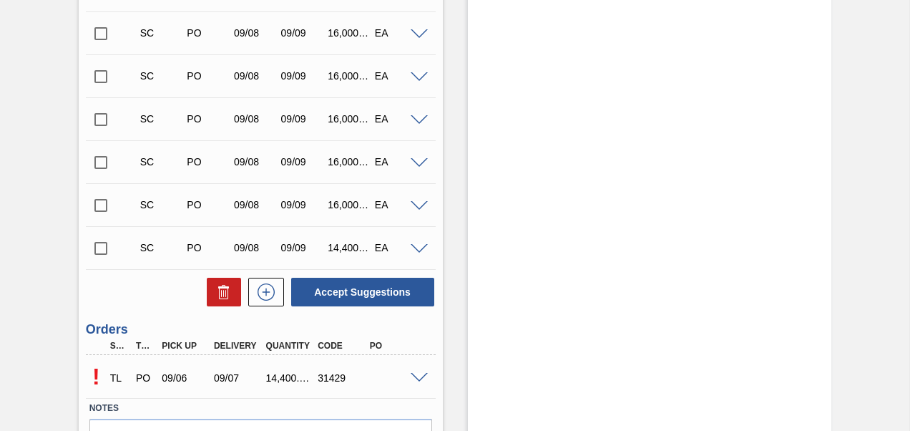
scroll to position [754, 0]
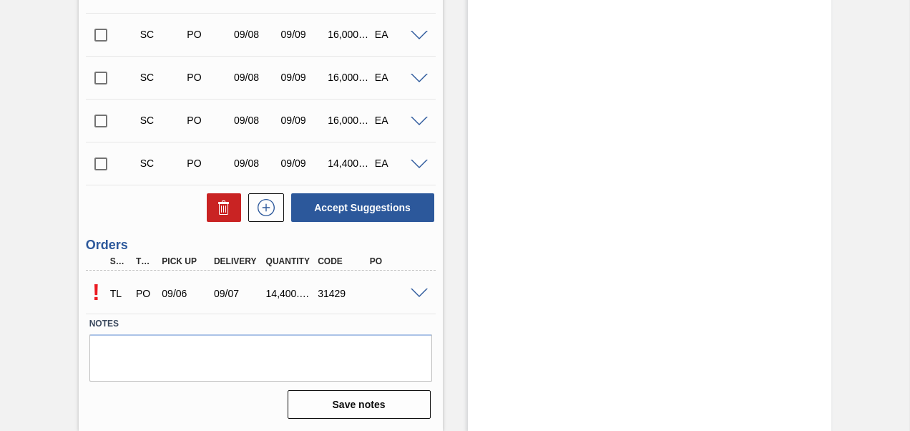
click at [425, 290] on span at bounding box center [419, 293] width 17 height 11
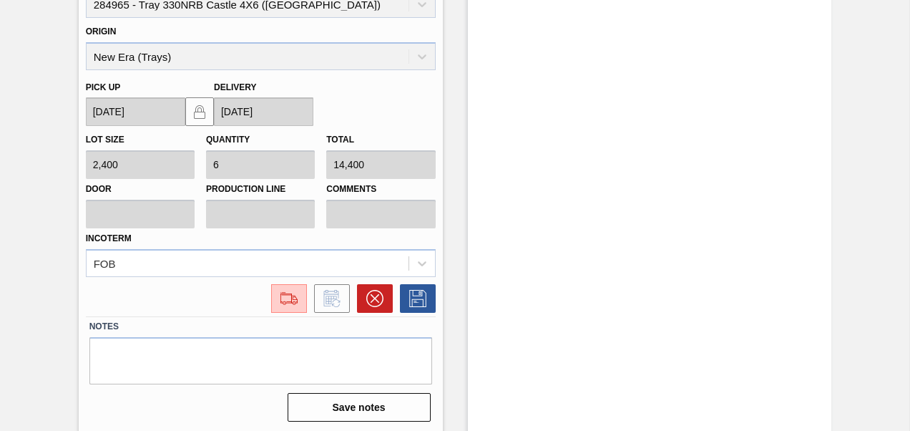
scroll to position [1099, 0]
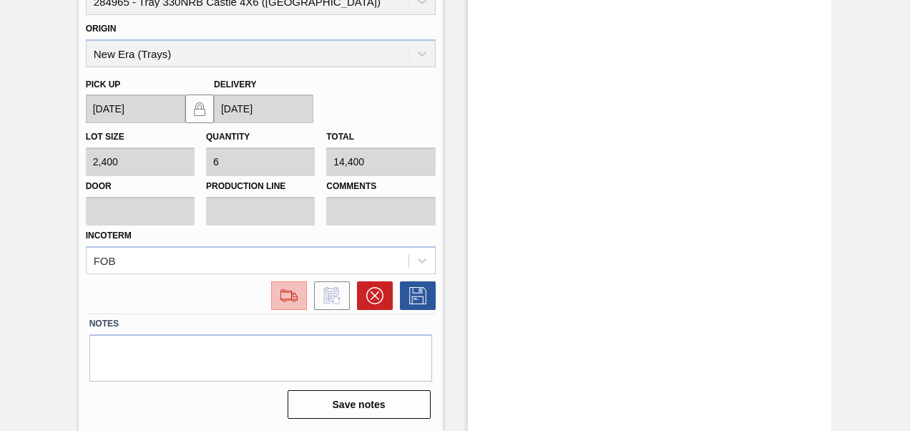
click at [286, 303] on img at bounding box center [288, 295] width 23 height 17
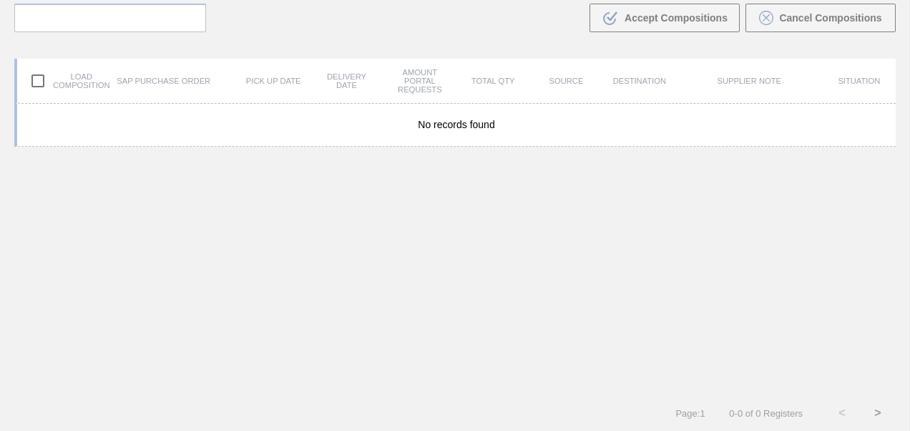
scroll to position [102, 0]
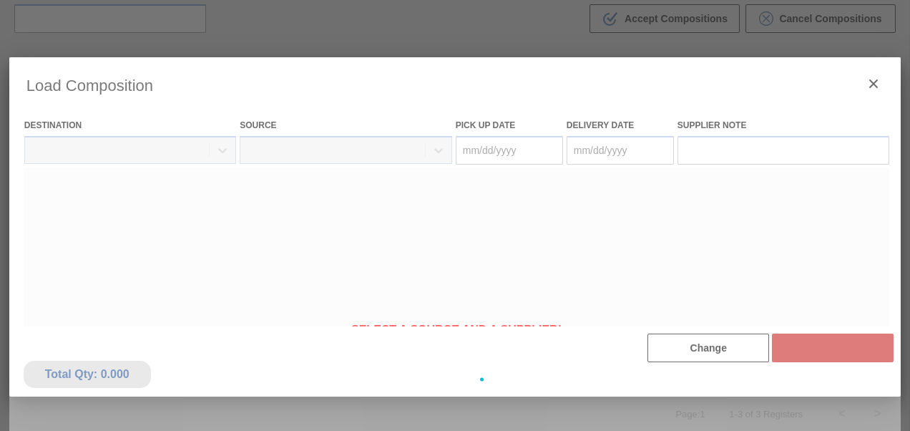
type Date "[DATE]"
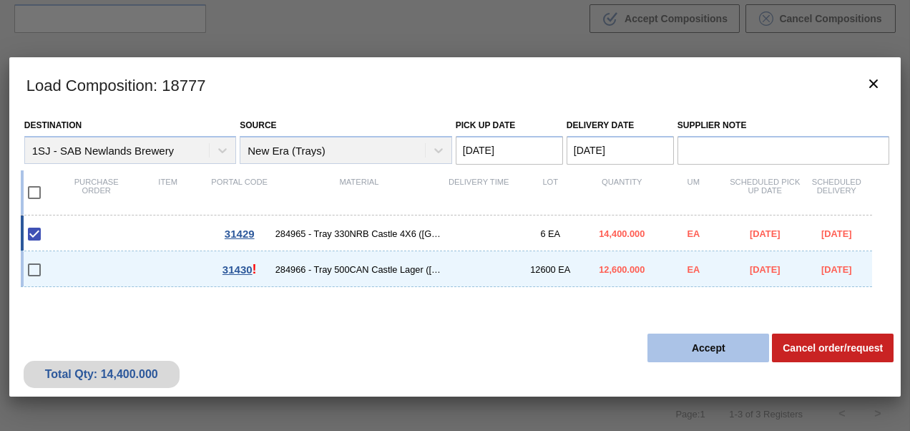
click at [688, 350] on button "Accept" at bounding box center [708, 347] width 122 height 29
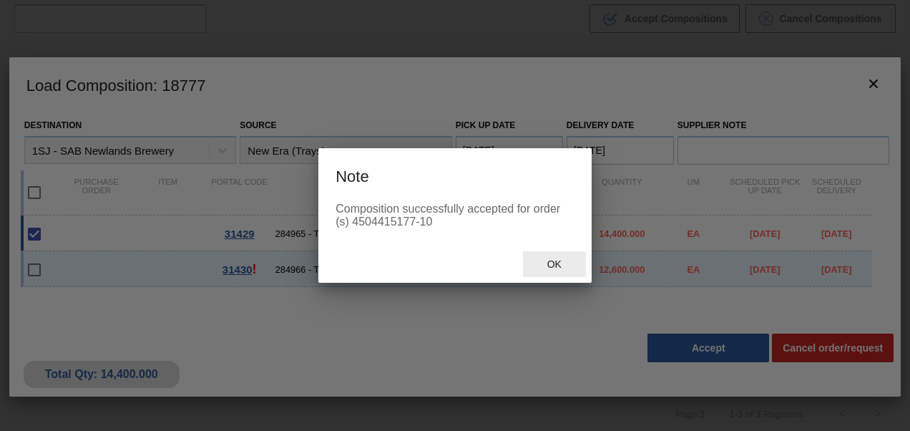
click at [552, 269] on span "Ok" at bounding box center [554, 263] width 37 height 11
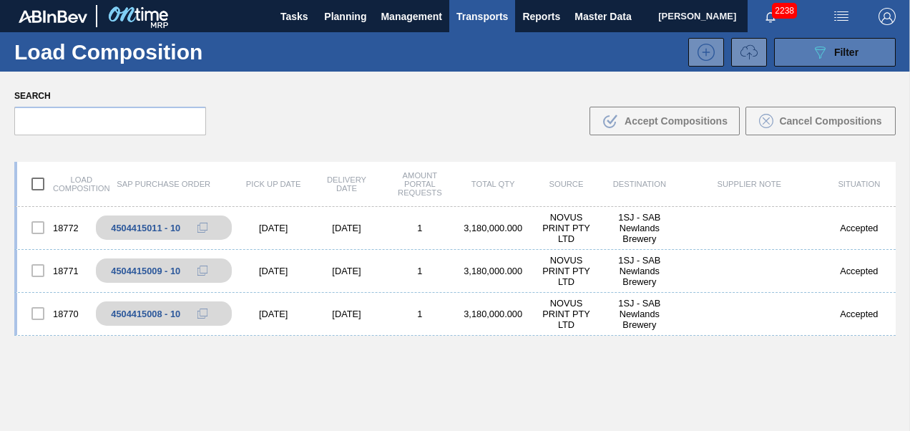
click at [811, 48] on icon "089F7B8B-B2A5-4AFE-B5C0-19BA573D28AC" at bounding box center [819, 52] width 17 height 17
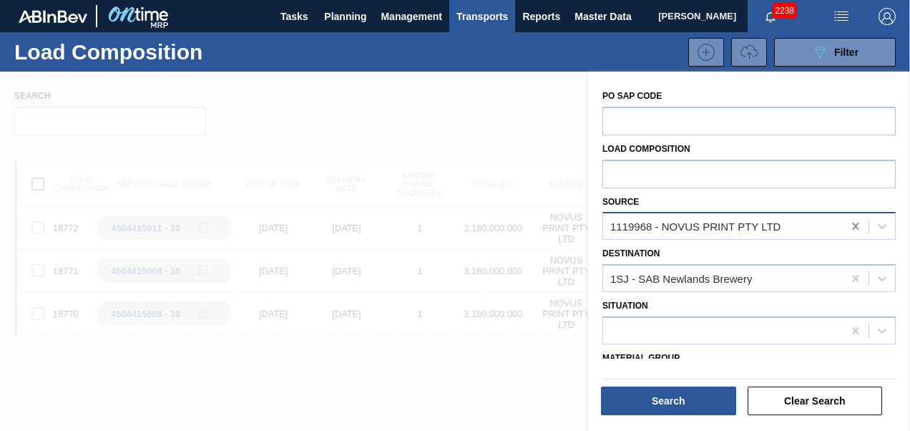
click at [855, 224] on icon at bounding box center [855, 225] width 6 height 7
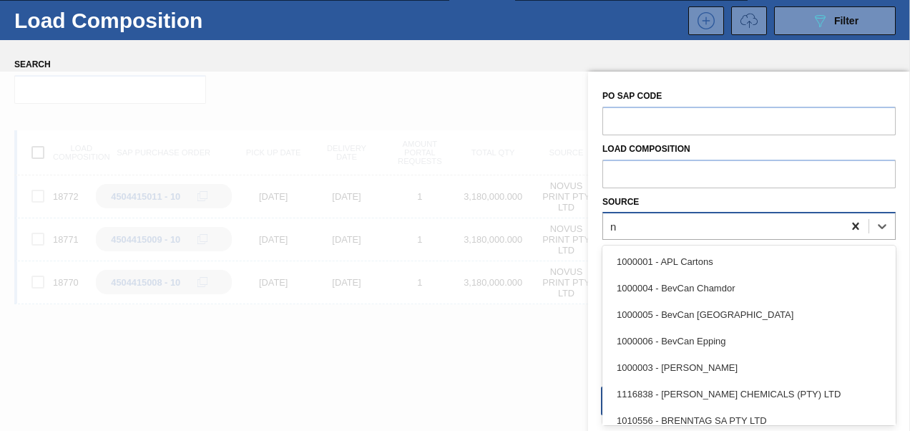
scroll to position [35, 0]
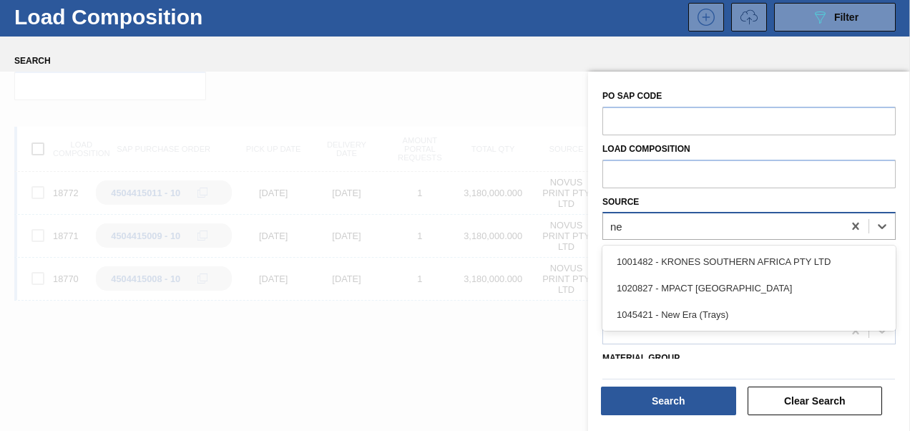
type input "new"
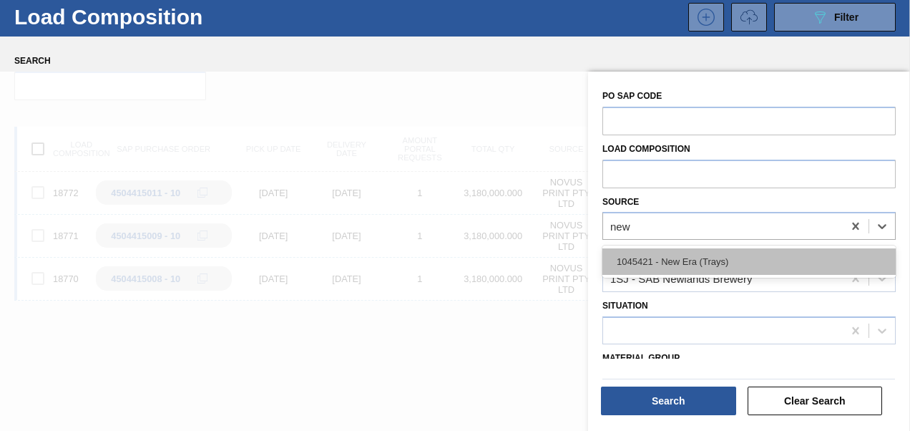
click at [699, 257] on div "1045421 - New Era (Trays)" at bounding box center [748, 261] width 293 height 26
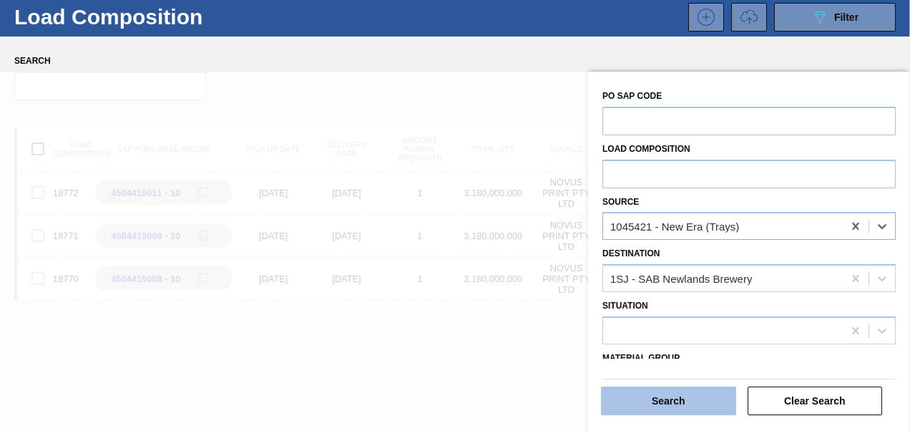
click at [649, 401] on button "Search" at bounding box center [668, 400] width 135 height 29
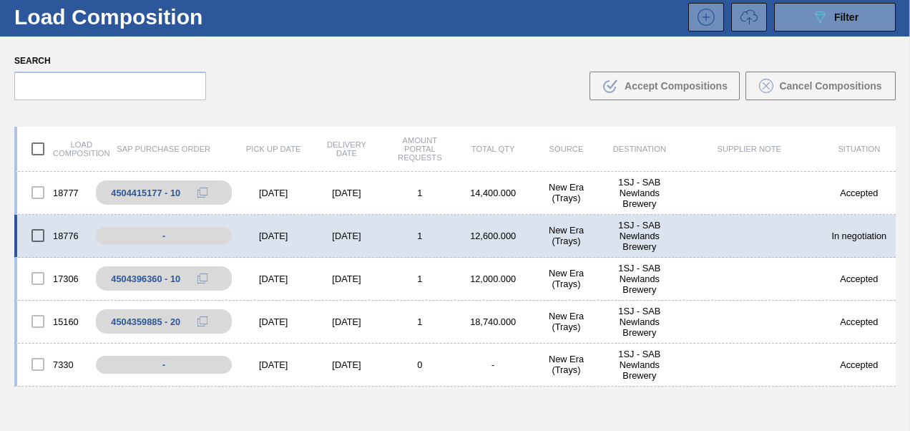
click at [265, 235] on div "[DATE]" at bounding box center [273, 235] width 73 height 11
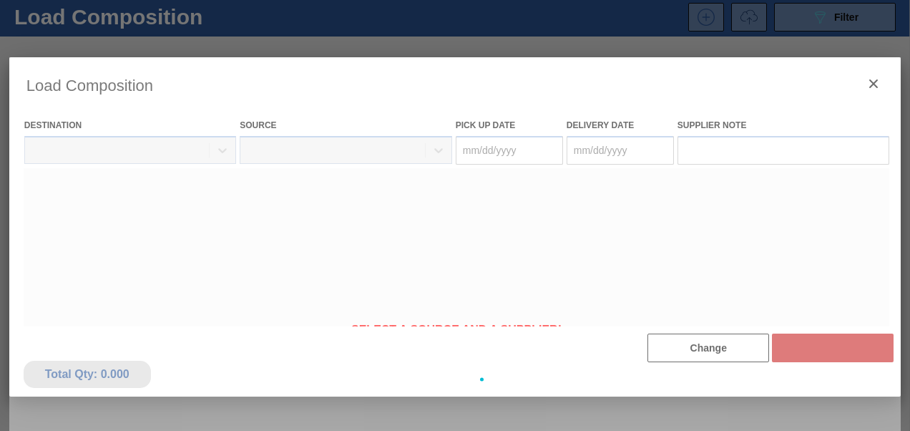
type Date "[DATE]"
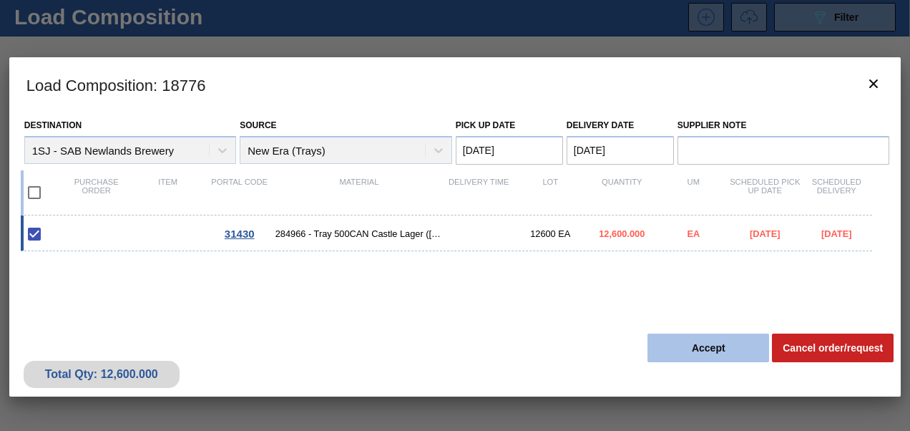
click at [687, 343] on button "Accept" at bounding box center [708, 347] width 122 height 29
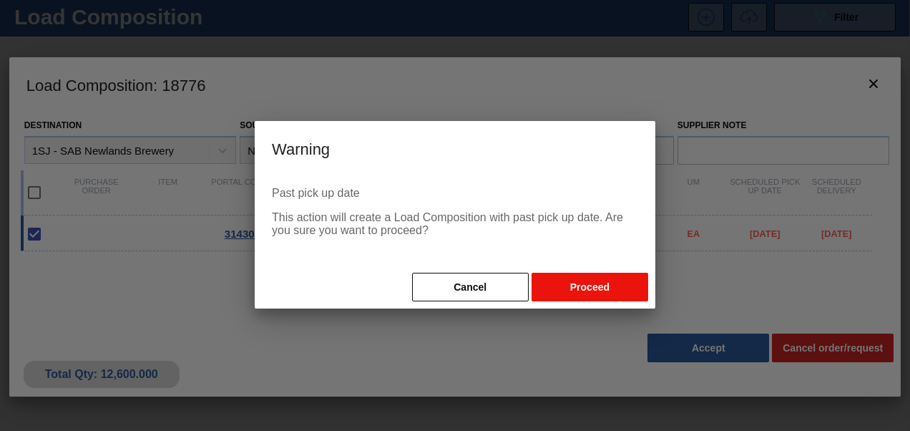
click at [558, 282] on button "Proceed" at bounding box center [589, 286] width 117 height 29
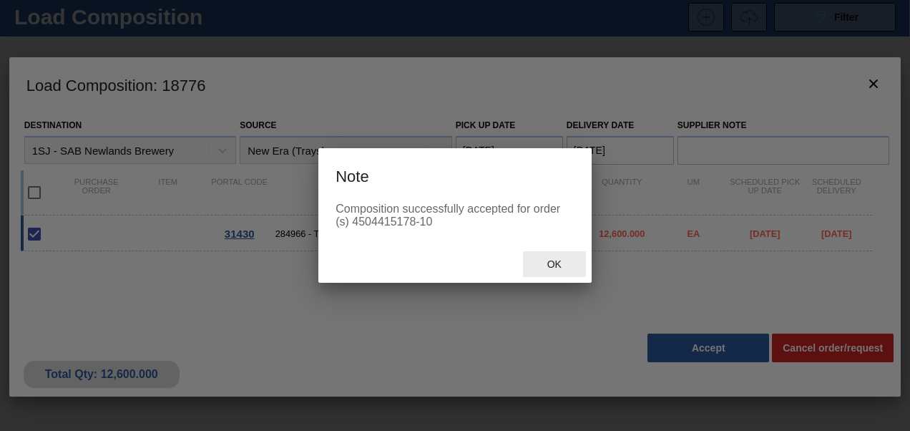
click at [551, 269] on span "Ok" at bounding box center [554, 263] width 37 height 11
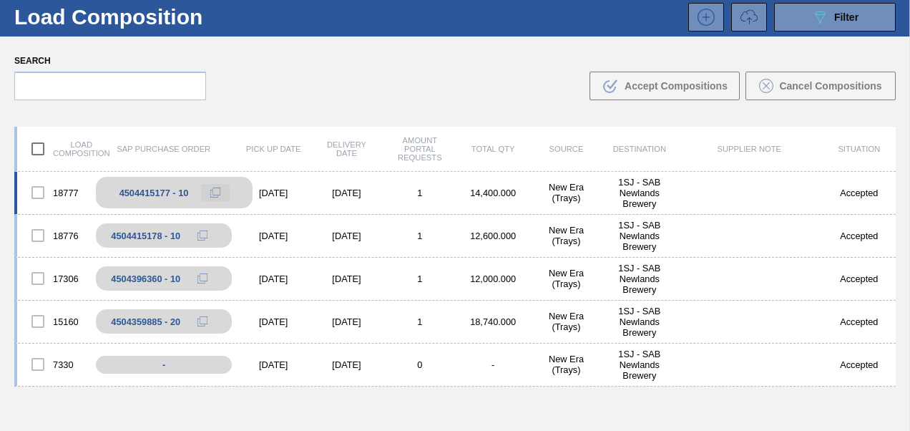
click at [217, 195] on icon at bounding box center [215, 192] width 10 height 10
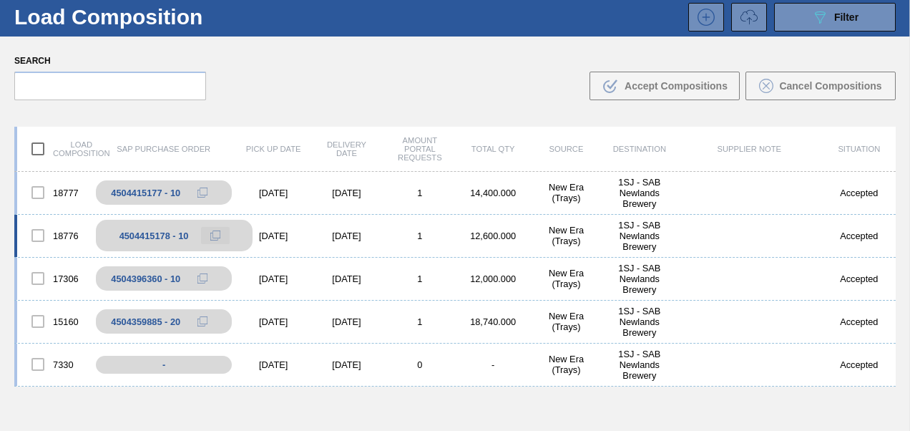
click at [217, 233] on icon at bounding box center [215, 235] width 10 height 10
click at [216, 233] on icon at bounding box center [215, 235] width 10 height 10
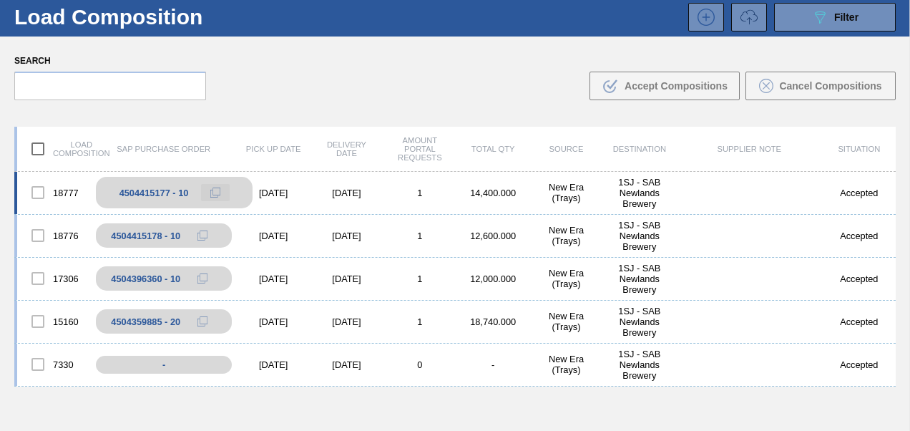
click at [211, 197] on icon at bounding box center [213, 193] width 7 height 7
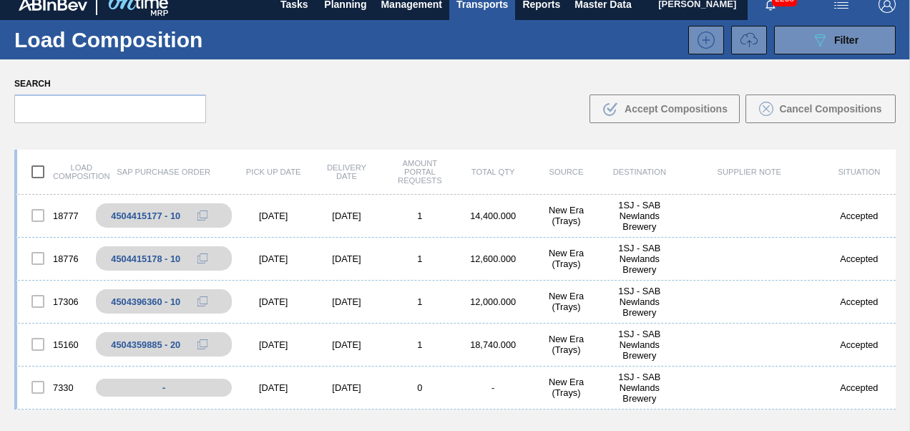
scroll to position [0, 0]
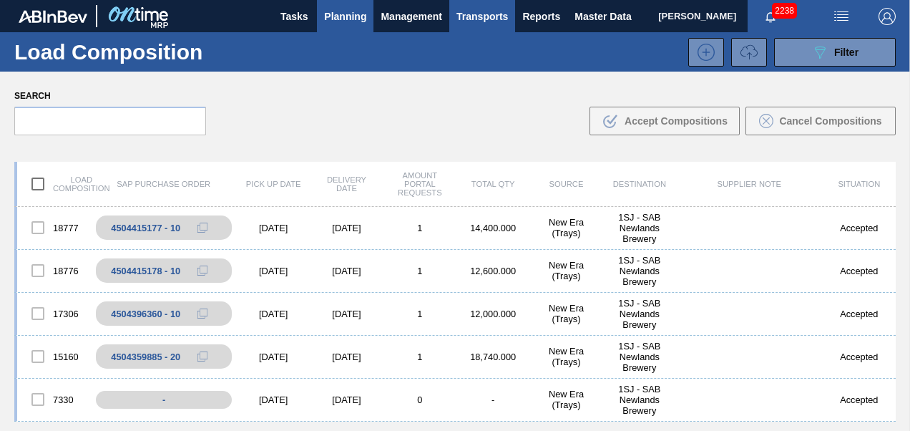
click at [335, 18] on span "Planning" at bounding box center [345, 16] width 42 height 17
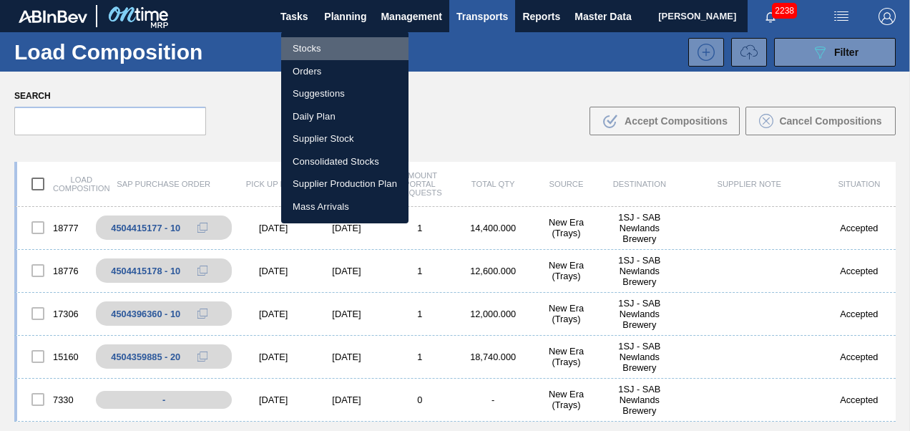
click at [313, 49] on li "Stocks" at bounding box center [344, 48] width 127 height 23
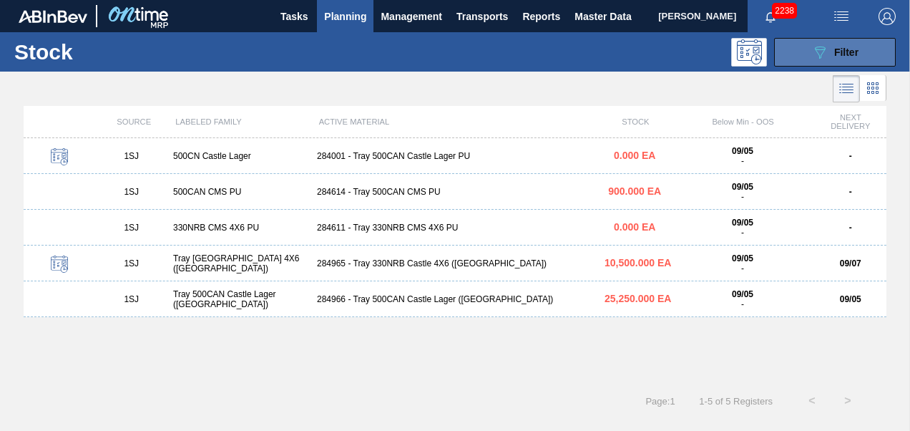
click at [837, 56] on span "Filter" at bounding box center [846, 51] width 24 height 11
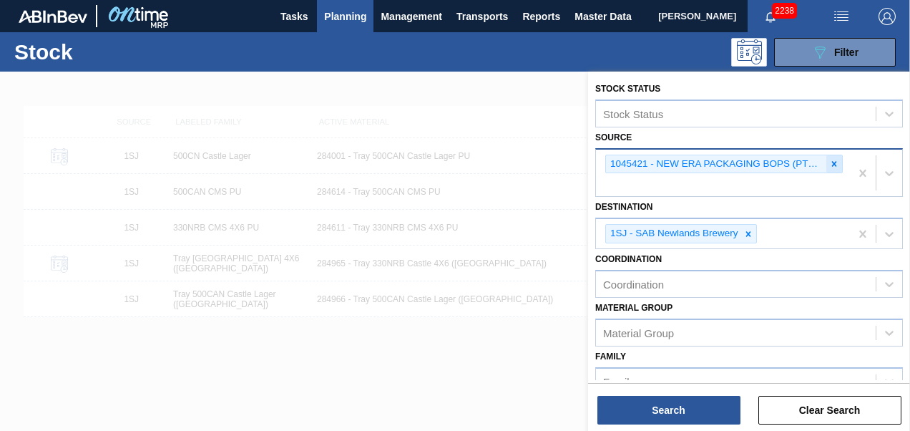
click at [827, 157] on div at bounding box center [834, 164] width 16 height 18
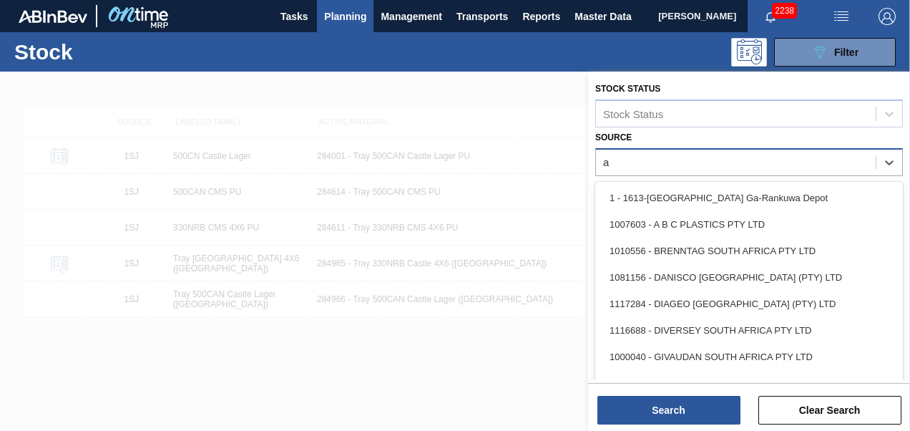
type input "a b"
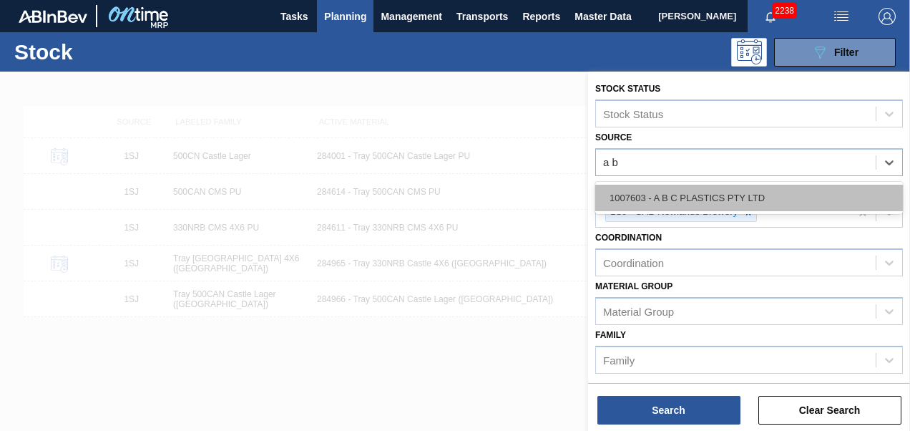
click at [703, 200] on div "1007603 - A B C PLASTICS PTY LTD" at bounding box center [749, 198] width 308 height 26
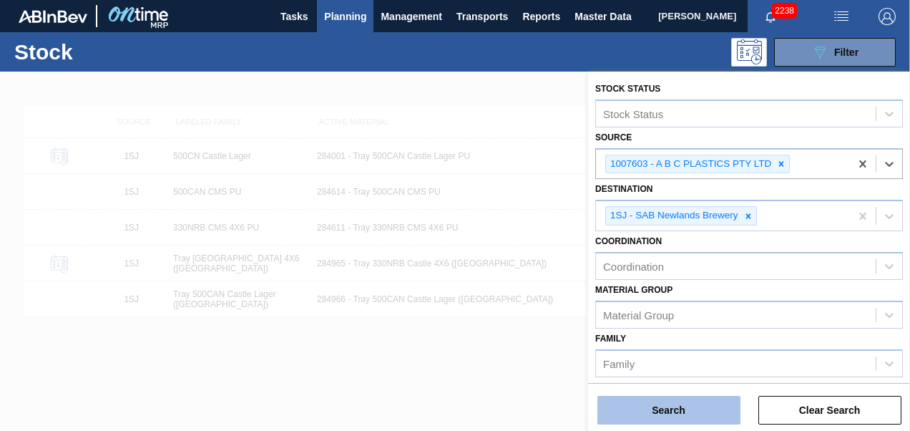
click at [669, 414] on button "Search" at bounding box center [668, 410] width 143 height 29
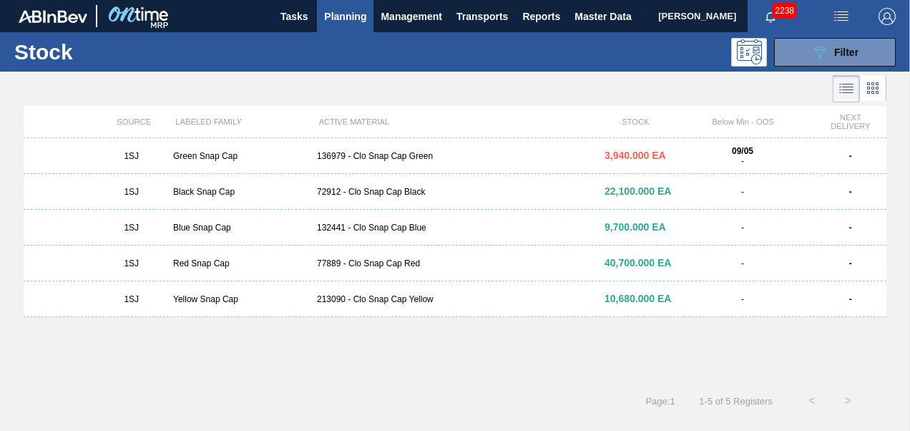
click at [375, 149] on div "1SJ Green Snap Cap 136979 - Clo Snap Cap Green 3,940.000 EA 09/05 - -" at bounding box center [455, 156] width 863 height 36
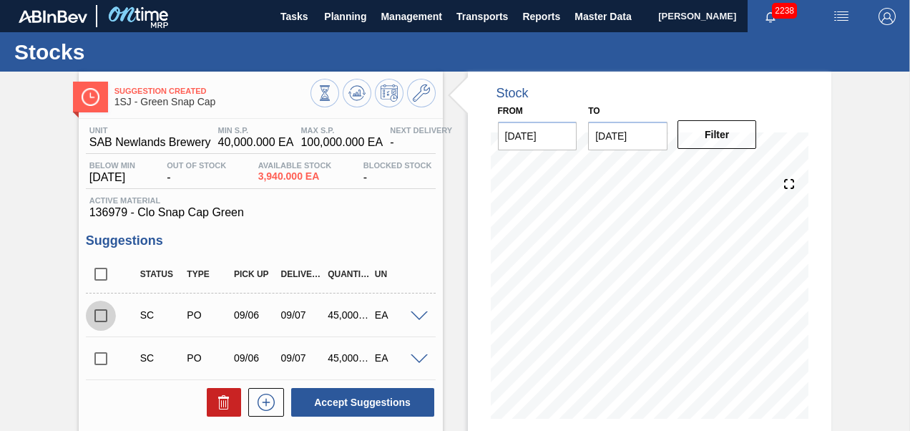
click at [103, 319] on input "checkbox" at bounding box center [101, 315] width 30 height 30
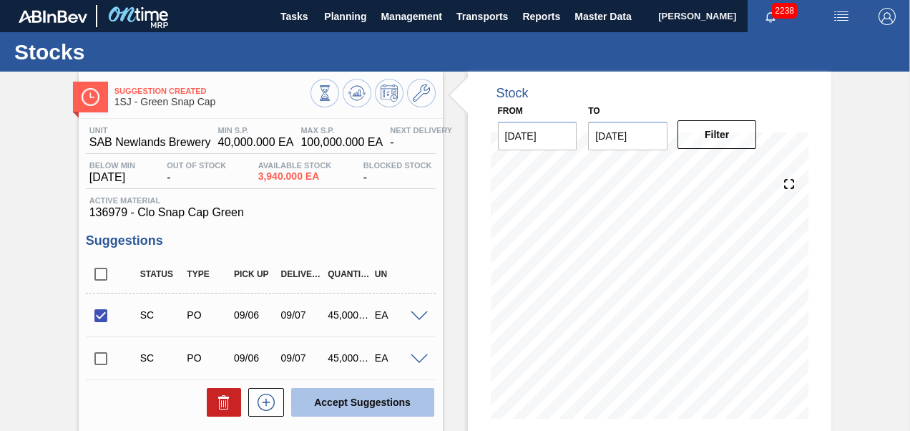
click at [325, 401] on button "Accept Suggestions" at bounding box center [362, 402] width 143 height 29
checkbox input "false"
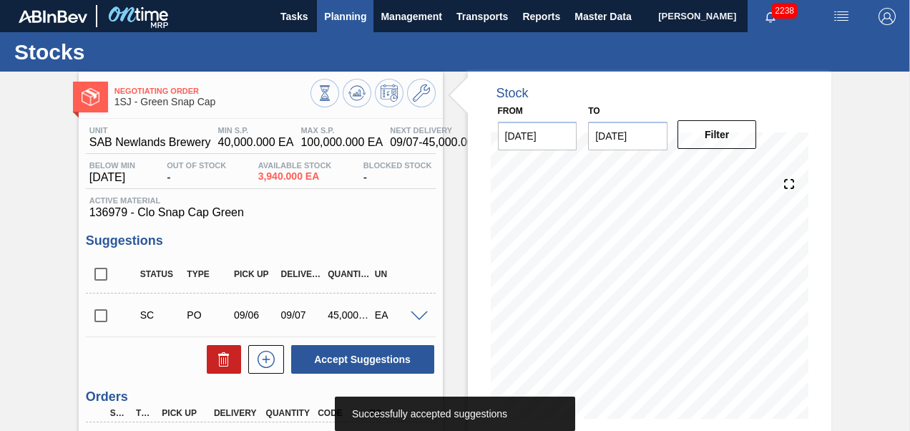
click at [350, 16] on span "Planning" at bounding box center [345, 16] width 42 height 17
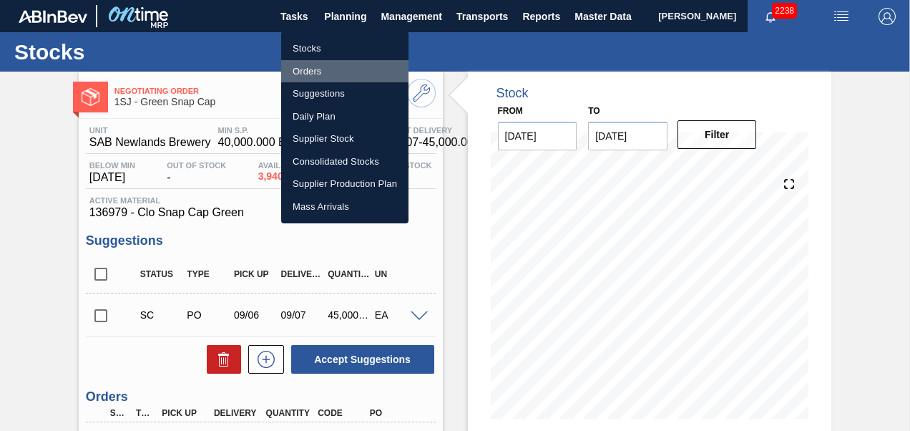
click at [319, 66] on li "Orders" at bounding box center [344, 71] width 127 height 23
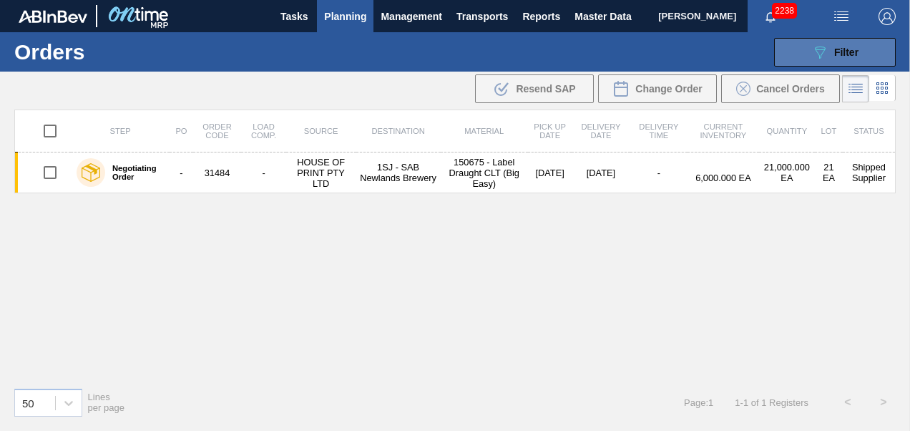
click at [821, 53] on icon at bounding box center [820, 52] width 11 height 12
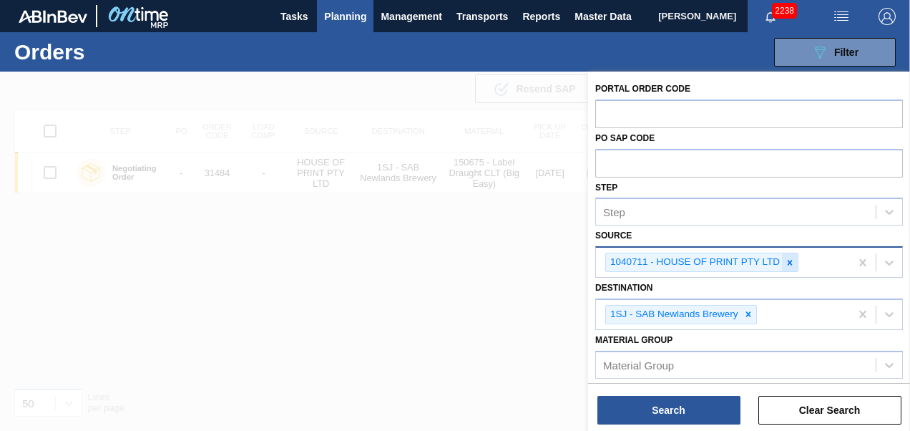
click at [787, 263] on icon at bounding box center [789, 262] width 5 height 5
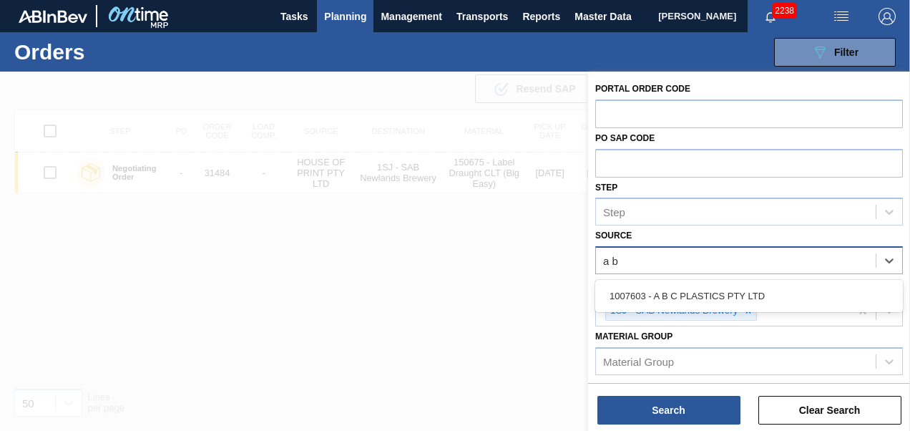
type input "a b c"
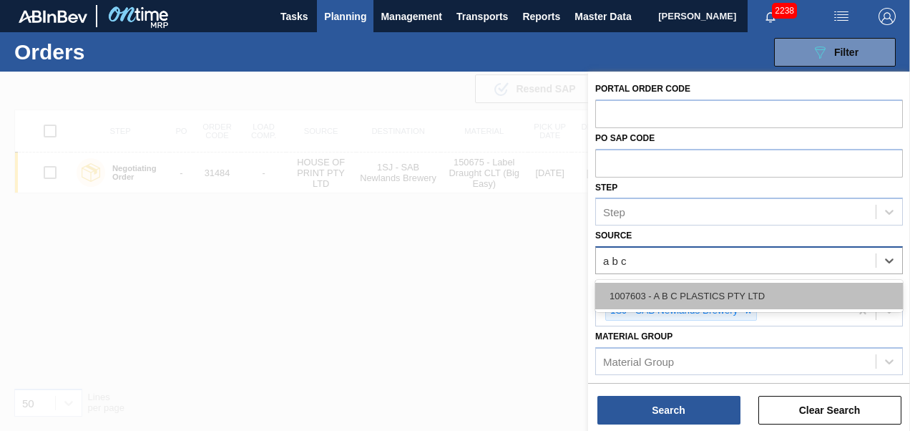
click at [750, 290] on div "1007603 - A B C PLASTICS PTY LTD" at bounding box center [749, 296] width 308 height 26
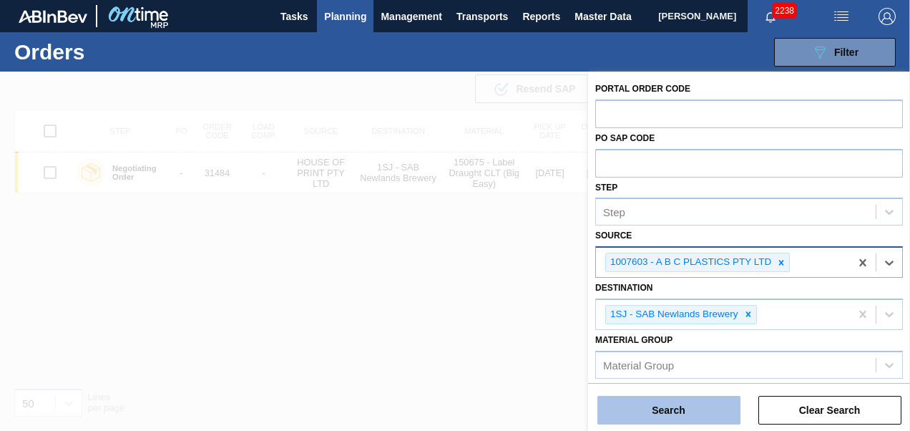
click at [682, 416] on button "Search" at bounding box center [668, 410] width 143 height 29
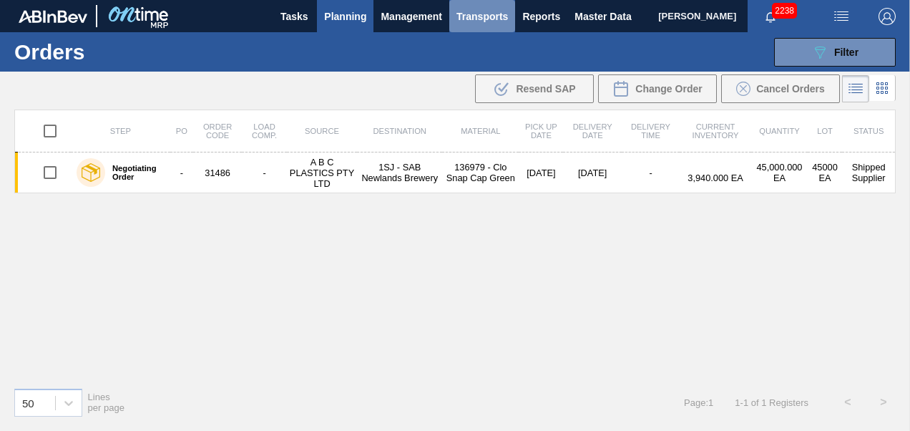
click at [481, 19] on span "Transports" at bounding box center [481, 16] width 51 height 17
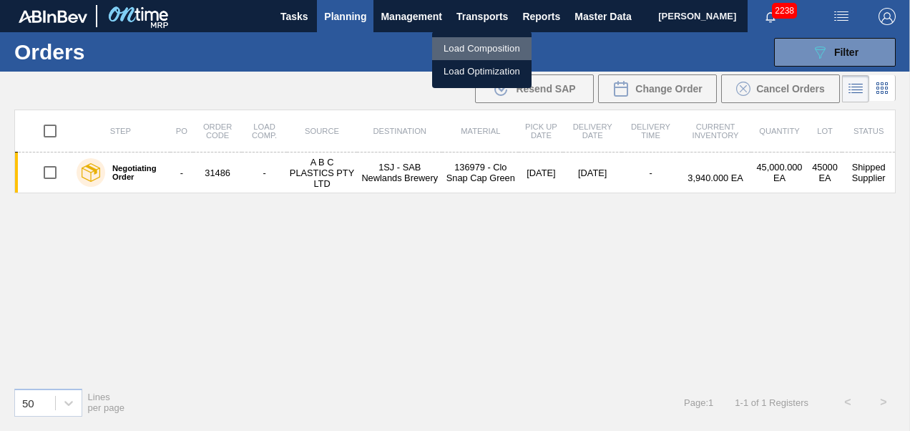
click at [468, 46] on li "Load Composition" at bounding box center [481, 48] width 99 height 23
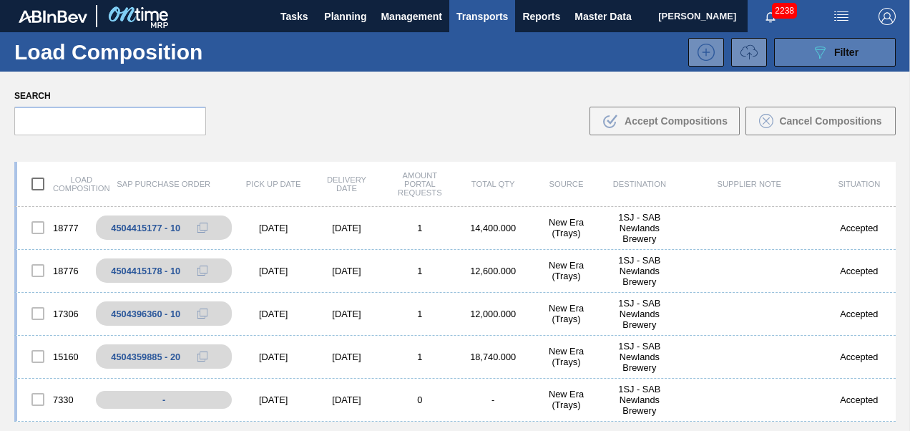
click at [823, 49] on icon "089F7B8B-B2A5-4AFE-B5C0-19BA573D28AC" at bounding box center [819, 52] width 17 height 17
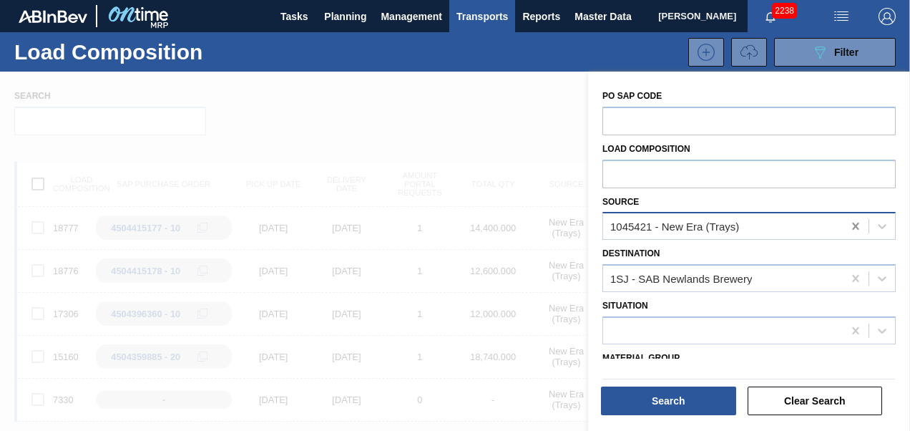
click at [860, 227] on icon at bounding box center [855, 226] width 14 height 14
click at [858, 226] on icon at bounding box center [855, 226] width 14 height 14
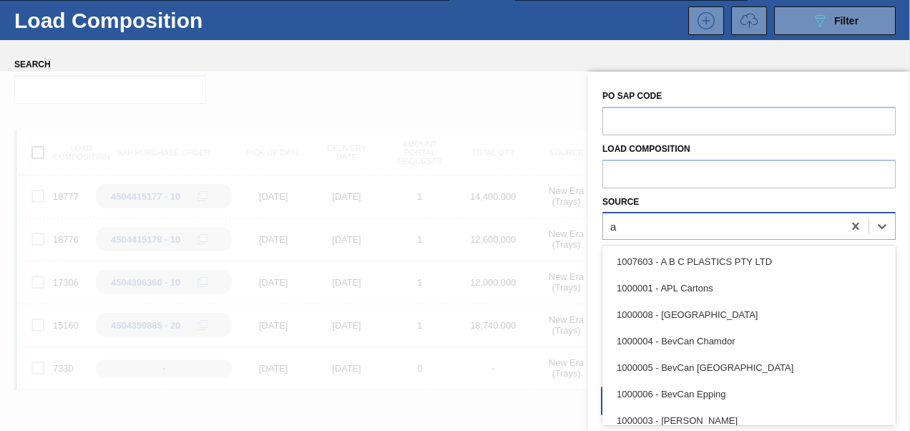
scroll to position [35, 0]
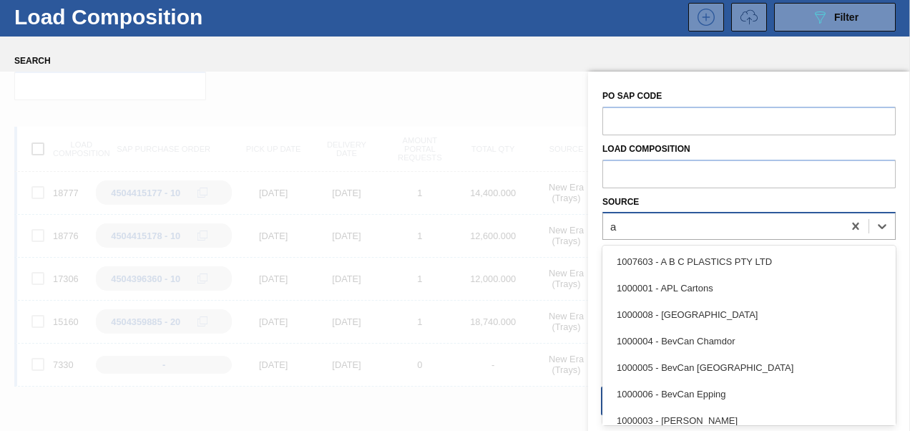
type input "a"
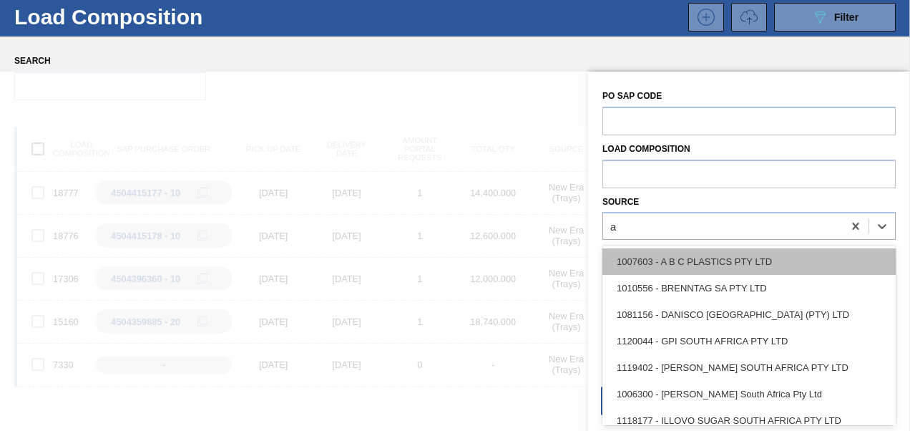
click at [760, 265] on div "1007603 - A B C PLASTICS PTY LTD" at bounding box center [748, 261] width 293 height 26
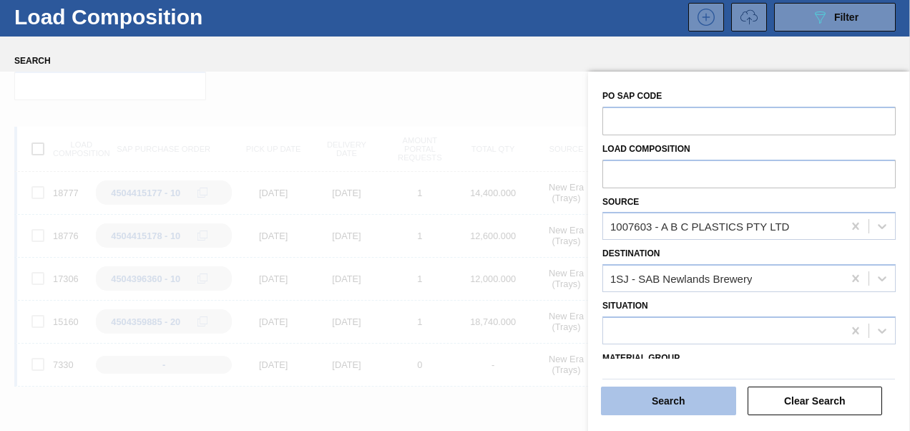
click at [654, 393] on button "Search" at bounding box center [668, 400] width 135 height 29
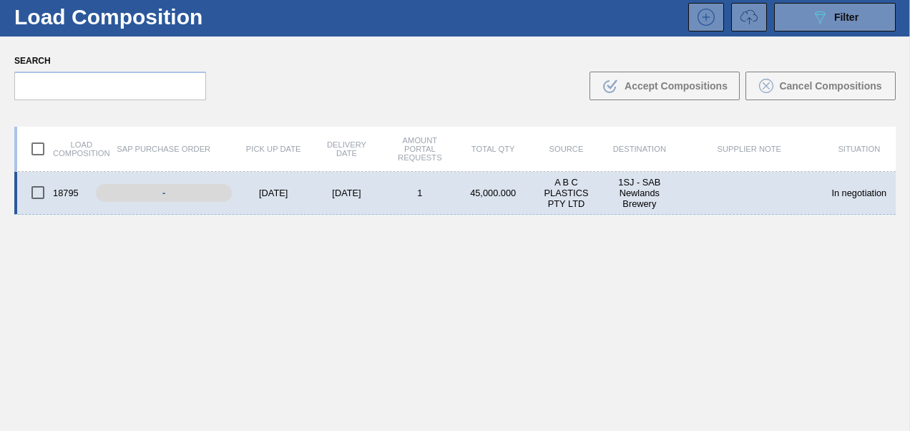
click at [282, 192] on div "[DATE]" at bounding box center [273, 192] width 73 height 11
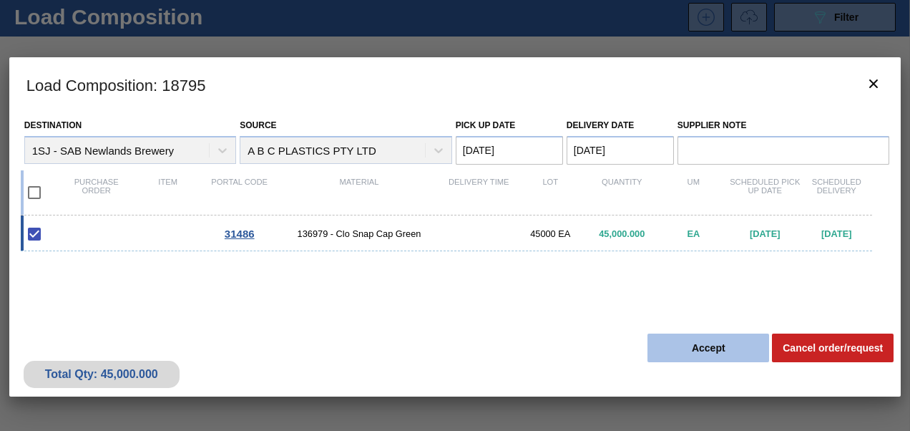
click at [699, 349] on button "Accept" at bounding box center [708, 347] width 122 height 29
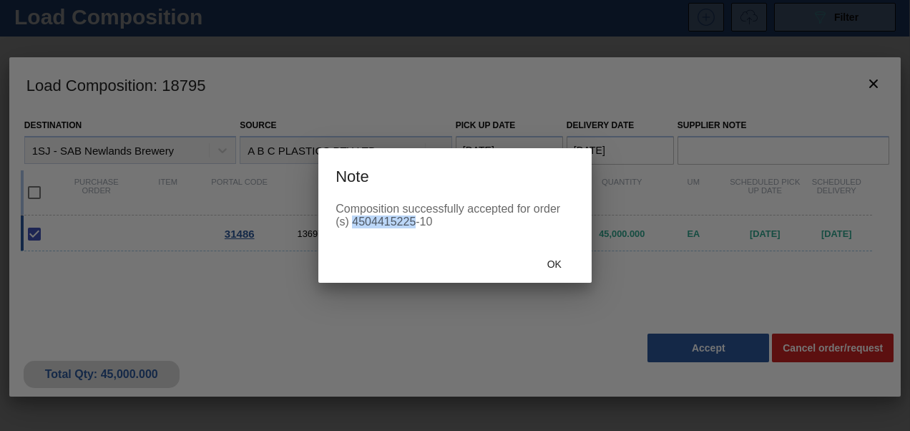
drag, startPoint x: 354, startPoint y: 220, endPoint x: 416, endPoint y: 230, distance: 63.0
click at [416, 230] on div "Composition successfully accepted for order (s) 4504415225-10" at bounding box center [454, 223] width 273 height 43
copy div "4504415225"
